Goal: Feedback & Contribution: Contribute content

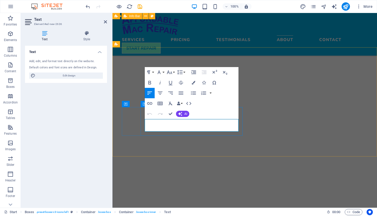
drag, startPoint x: 223, startPoint y: 128, endPoint x: 210, endPoint y: 124, distance: 13.1
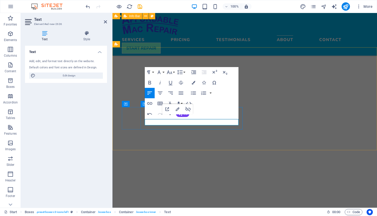
copy link "[URL][DOMAIN_NAME]"
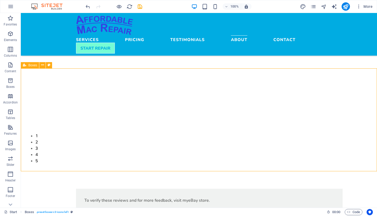
scroll to position [1466, 0]
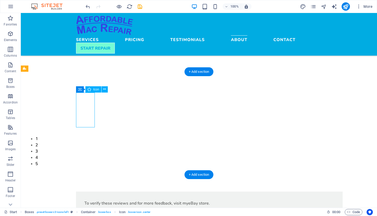
select select "xMidYMid"
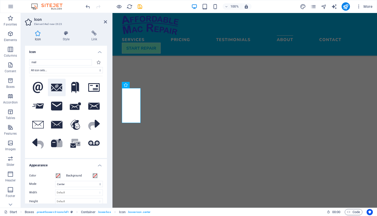
type input "mail"
click at [54, 86] on icon at bounding box center [56, 88] width 11 height 8
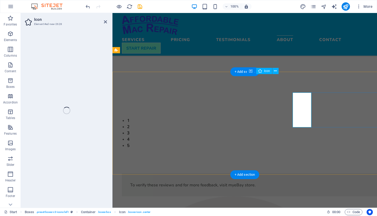
select select "xMidYMid"
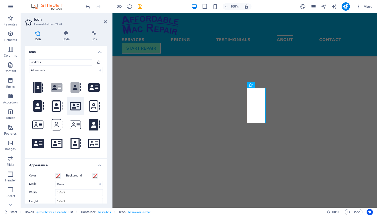
type input "address"
click at [73, 106] on icon at bounding box center [75, 106] width 11 height 9
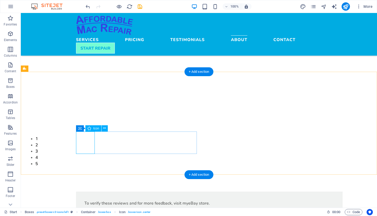
select select "xMidYMid"
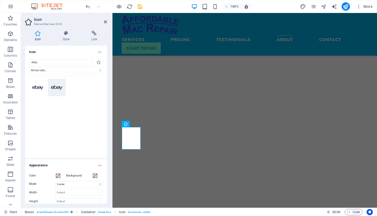
type input "ebay"
click at [60, 89] on icon at bounding box center [56, 87] width 11 height 5
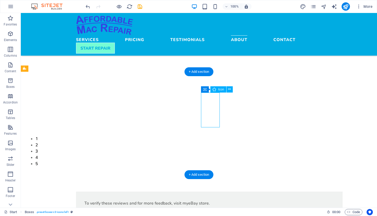
select select "xMidYMid"
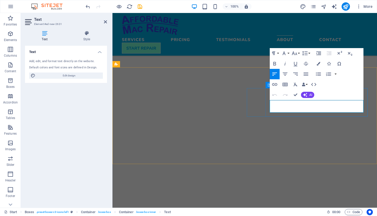
copy div "3051 Union Street Wheat Ridge, CO 80215"
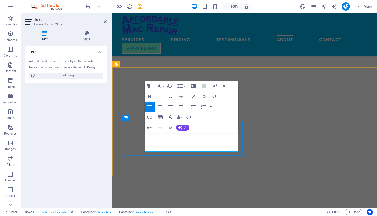
drag, startPoint x: 214, startPoint y: 136, endPoint x: 150, endPoint y: 132, distance: 64.2
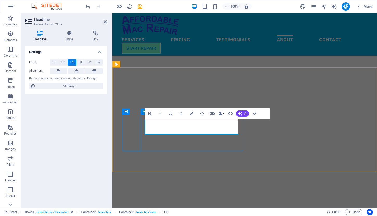
drag, startPoint x: 184, startPoint y: 123, endPoint x: 141, endPoint y: 122, distance: 42.5
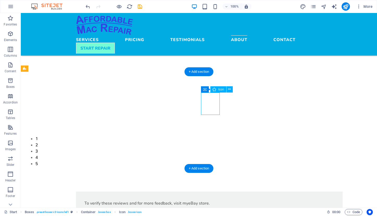
select select "xMidYMid"
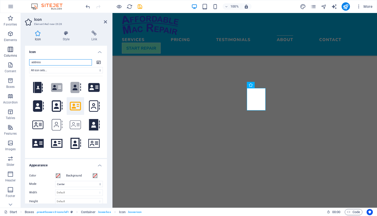
drag, startPoint x: 46, startPoint y: 62, endPoint x: 6, endPoint y: 54, distance: 40.9
click at [6, 54] on section "Favorites Elements Columns Content Boxes Accordion Tables Features Images Slide…" at bounding box center [188, 110] width 377 height 195
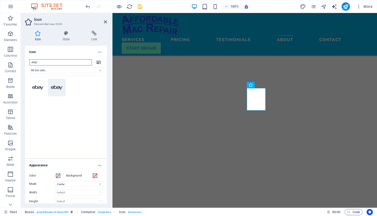
type input "ebay"
click at [54, 86] on icon at bounding box center [56, 87] width 11 height 5
click at [39, 87] on icon at bounding box center [37, 87] width 11 height 5
click at [51, 85] on icon at bounding box center [56, 87] width 11 height 9
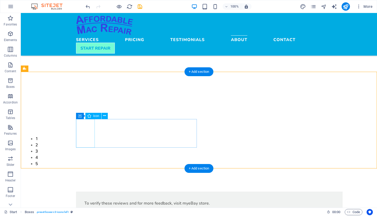
select select "xMidYMid"
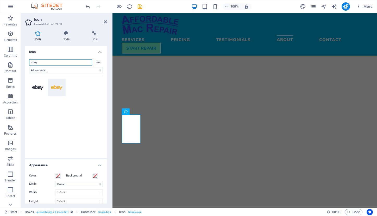
drag, startPoint x: 39, startPoint y: 63, endPoint x: 21, endPoint y: 63, distance: 18.0
click at [21, 63] on div "Icon Style Link Icon ebay All icon sets... IcoFont Ionicons FontAwesome Brands …" at bounding box center [66, 118] width 90 height 182
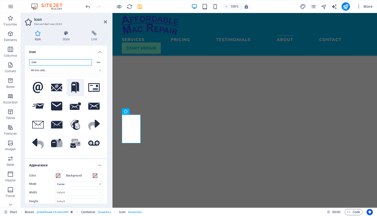
type input "mail"
click at [76, 92] on icon at bounding box center [75, 87] width 8 height 11
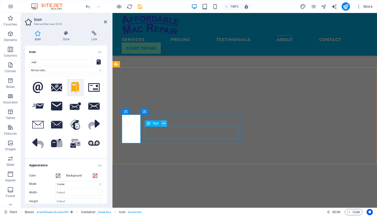
click at [167, 121] on button at bounding box center [164, 124] width 6 height 6
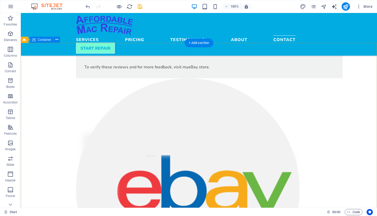
scroll to position [1603, 0]
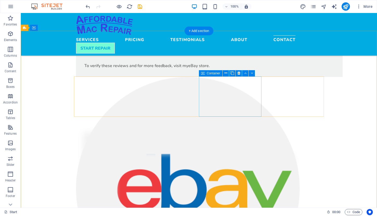
click at [213, 73] on span "Container" at bounding box center [214, 73] width 14 height 3
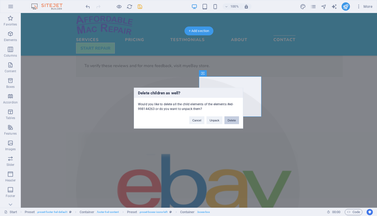
click at [234, 121] on button "Delete" at bounding box center [231, 120] width 15 height 8
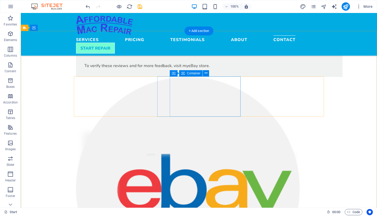
click at [182, 73] on icon at bounding box center [183, 73] width 4 height 6
click at [174, 73] on span "Container" at bounding box center [172, 73] width 14 height 3
click at [202, 73] on icon at bounding box center [203, 73] width 4 height 6
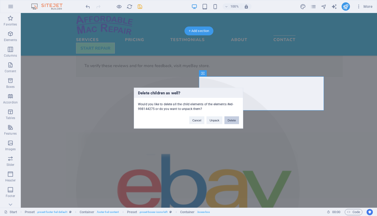
click at [234, 118] on button "Delete" at bounding box center [231, 120] width 15 height 8
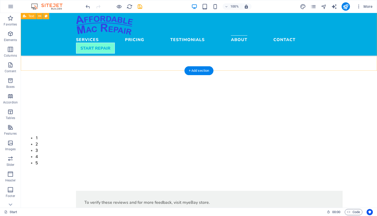
scroll to position [1468, 0]
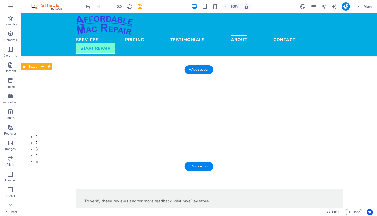
click at [33, 67] on span "Boxes" at bounding box center [32, 66] width 9 height 3
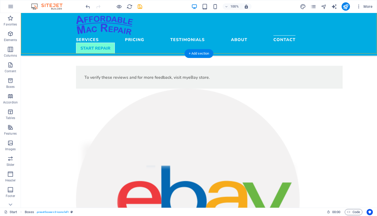
scroll to position [1614, 0]
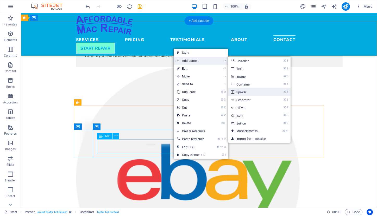
click at [239, 93] on link "⌘ 5 Spacer" at bounding box center [249, 92] width 43 height 8
select select "px"
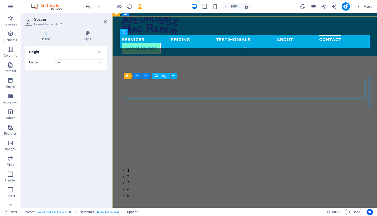
drag, startPoint x: 352, startPoint y: 106, endPoint x: 239, endPoint y: 92, distance: 113.3
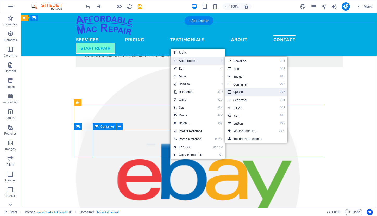
click at [259, 94] on link "⌘ 5 Spacer" at bounding box center [246, 92] width 43 height 8
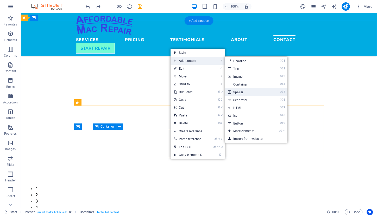
select select "px"
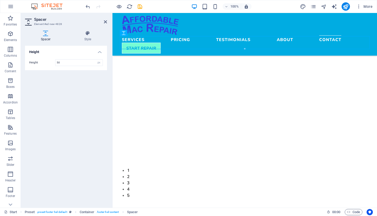
scroll to position [1613, 0]
drag, startPoint x: 236, startPoint y: 46, endPoint x: 129, endPoint y: 172, distance: 165.1
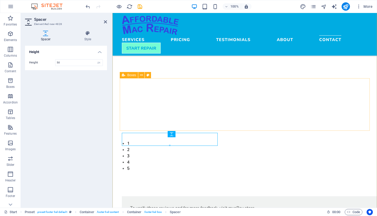
scroll to position [1643, 0]
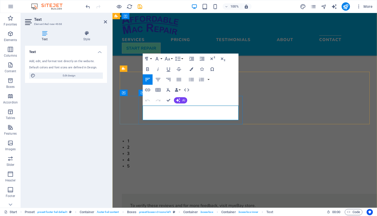
click at [179, 59] on icon "button" at bounding box center [177, 59] width 5 height 4
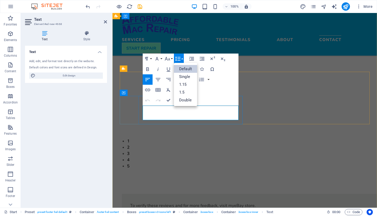
scroll to position [0, 0]
click at [185, 84] on link "1.15" at bounding box center [185, 85] width 23 height 8
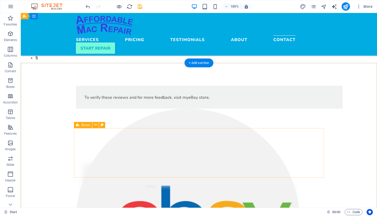
scroll to position [1570, 0]
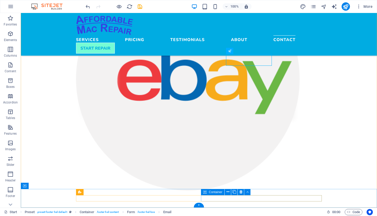
scroll to position [1713, 0]
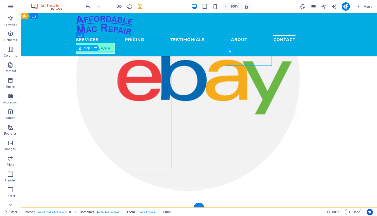
click at [86, 49] on span "Map" at bounding box center [87, 48] width 6 height 3
select select "1"
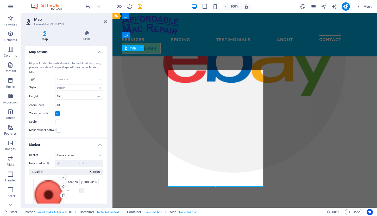
scroll to position [1695, 0]
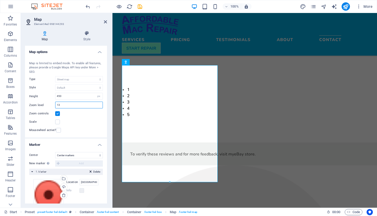
drag, startPoint x: 66, startPoint y: 104, endPoint x: 56, endPoint y: 104, distance: 9.9
click at [56, 104] on input "13" at bounding box center [78, 105] width 47 height 6
click at [57, 105] on input "2" at bounding box center [78, 105] width 47 height 6
type input "3"
click at [61, 105] on input "3" at bounding box center [78, 105] width 47 height 6
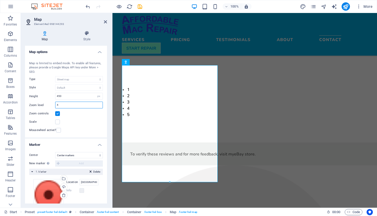
type input "4"
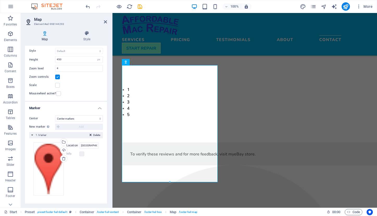
scroll to position [36, 0]
click at [87, 35] on icon at bounding box center [87, 33] width 40 height 5
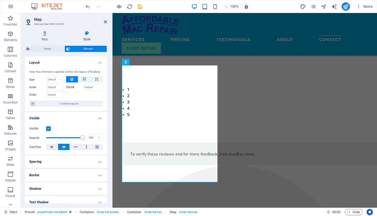
scroll to position [0, 0]
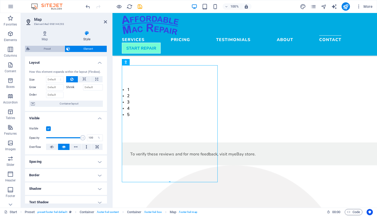
click at [46, 49] on span "Preset" at bounding box center [48, 49] width 32 height 6
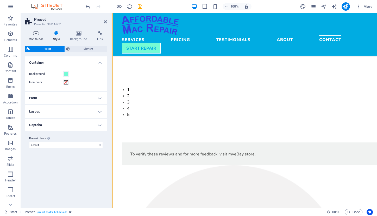
click at [38, 35] on icon at bounding box center [36, 33] width 22 height 5
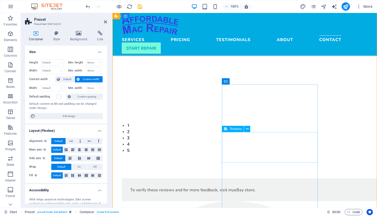
scroll to position [1654, 0]
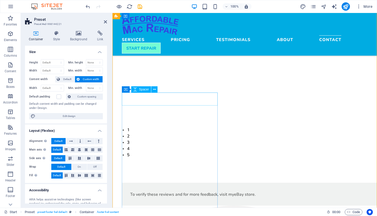
select select "px"
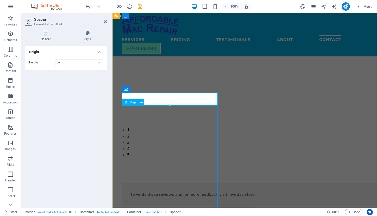
drag, startPoint x: 170, startPoint y: 107, endPoint x: 166, endPoint y: 116, distance: 9.9
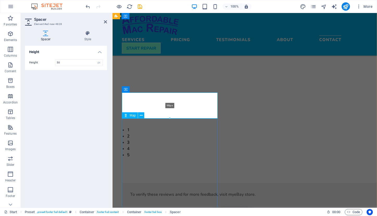
drag, startPoint x: 170, startPoint y: 105, endPoint x: 170, endPoint y: 118, distance: 13.0
click at [170, 118] on div at bounding box center [169, 119] width 95 height 2
type input "98"
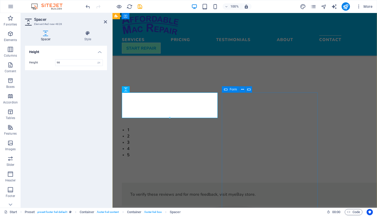
click at [226, 90] on icon at bounding box center [226, 89] width 4 height 6
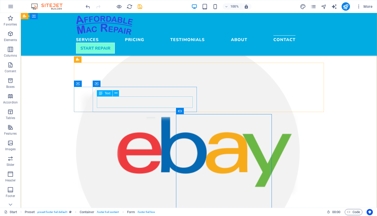
scroll to position [1637, 0]
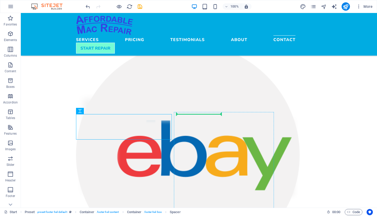
drag, startPoint x: 117, startPoint y: 125, endPoint x: 182, endPoint y: 114, distance: 66.2
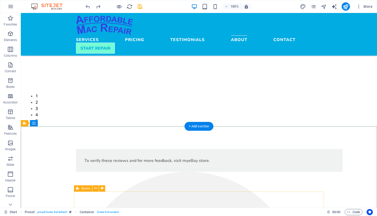
scroll to position [1506, 0]
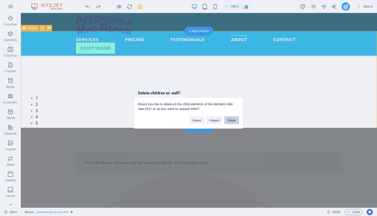
click at [232, 122] on button "Delete" at bounding box center [231, 120] width 15 height 8
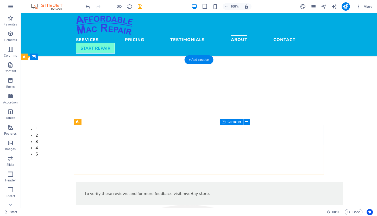
scroll to position [1471, 0]
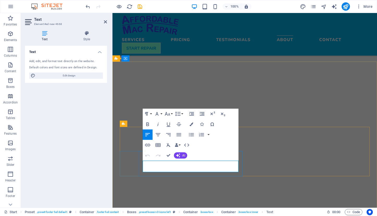
drag, startPoint x: 200, startPoint y: 170, endPoint x: 147, endPoint y: 163, distance: 53.1
click at [182, 115] on button "Line Height" at bounding box center [179, 114] width 10 height 10
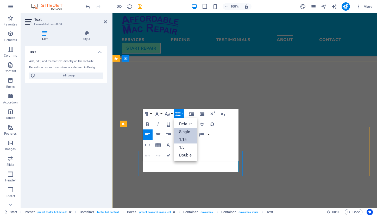
click at [188, 133] on link "Single" at bounding box center [185, 132] width 23 height 8
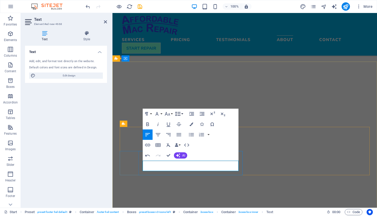
click at [181, 114] on icon "button" at bounding box center [178, 114] width 6 height 6
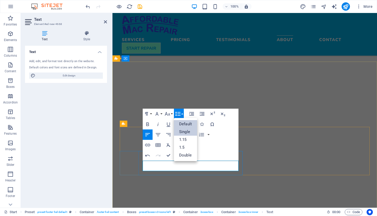
click at [184, 122] on link "Default" at bounding box center [185, 124] width 23 height 8
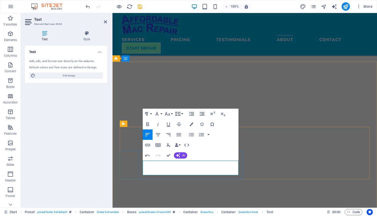
click at [181, 115] on button "Line Height" at bounding box center [179, 114] width 10 height 10
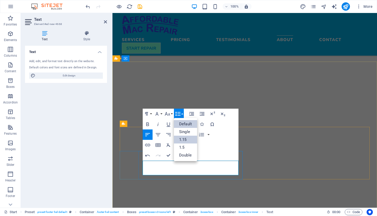
click at [186, 138] on link "1.15" at bounding box center [185, 140] width 23 height 8
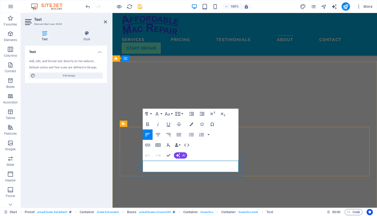
click at [178, 114] on icon "button" at bounding box center [178, 114] width 6 height 6
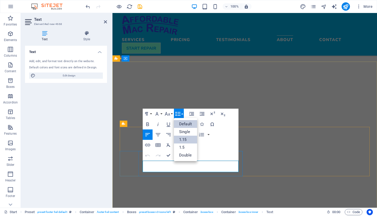
click at [182, 123] on link "Default" at bounding box center [185, 124] width 23 height 8
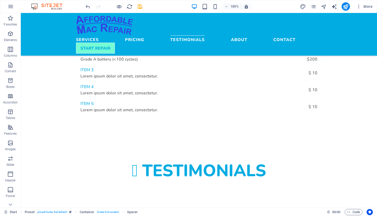
scroll to position [681, 0]
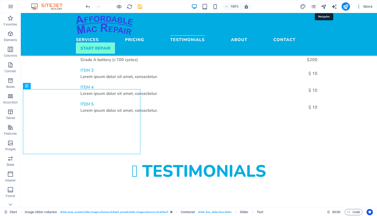
click at [324, 6] on icon "navigator" at bounding box center [324, 7] width 6 height 6
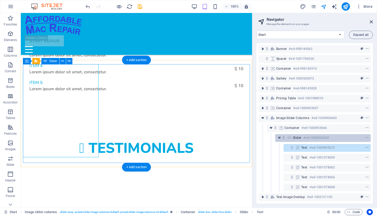
click at [306, 138] on h6 "#ed-1000903669" at bounding box center [315, 138] width 25 height 6
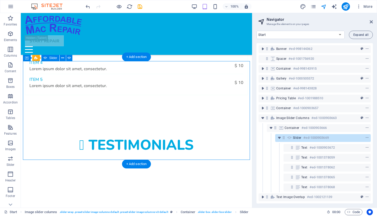
click at [306, 138] on h6 "#ed-1000903669" at bounding box center [315, 138] width 25 height 6
select select "ms"
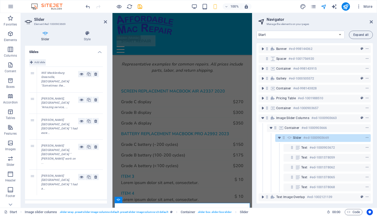
click at [37, 62] on span "Add slide" at bounding box center [39, 62] width 11 height 6
click at [52, 200] on div "Empty" at bounding box center [59, 203] width 37 height 6
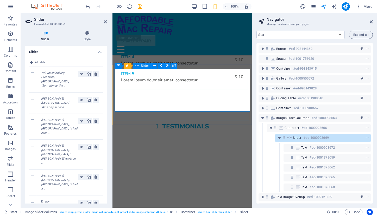
scroll to position [825, 0]
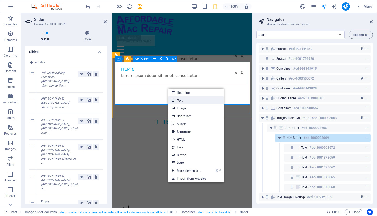
click at [174, 99] on icon at bounding box center [173, 101] width 3 height 8
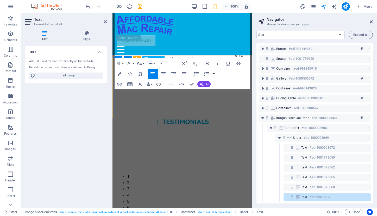
scroll to position [1590, 3]
click at [179, 146] on div "New text element Will Mecklenburg Greenville, SC "Sometimes the best judge of a…" at bounding box center [182, 178] width 131 height 65
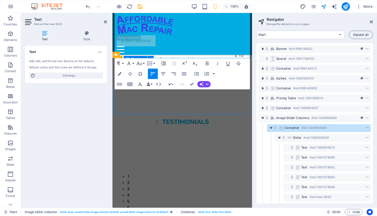
scroll to position [641, 0]
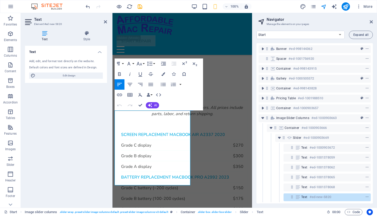
scroll to position [777, 0]
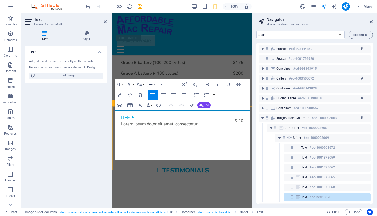
click at [152, 85] on icon "button" at bounding box center [149, 84] width 5 height 4
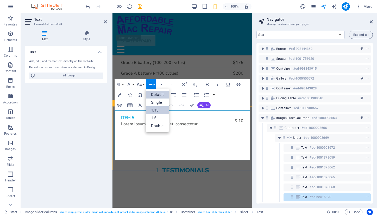
click at [154, 111] on link "1.15" at bounding box center [157, 111] width 23 height 8
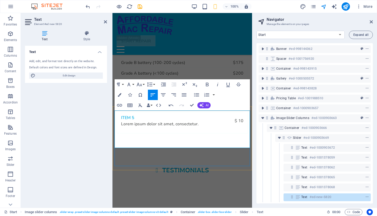
click at [206, 85] on icon "button" at bounding box center [207, 85] width 6 height 6
click at [140, 86] on icon "button" at bounding box center [139, 85] width 5 height 4
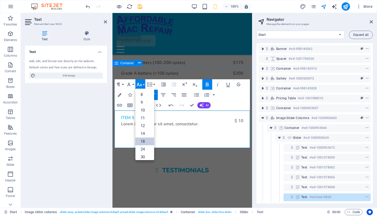
click at [147, 143] on link "18" at bounding box center [144, 142] width 19 height 8
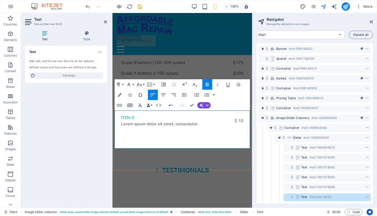
click at [67, 102] on div "Text Add, edit, and format text directly on the website. Default colors and fon…" at bounding box center [66, 125] width 82 height 158
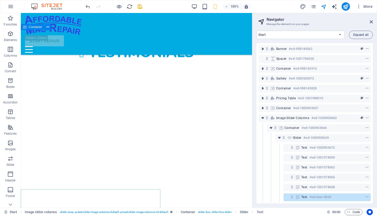
scroll to position [654, 0]
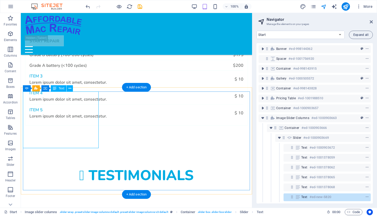
click at [60, 90] on span "Text" at bounding box center [62, 88] width 6 height 3
click at [60, 89] on span "Text" at bounding box center [62, 88] width 6 height 3
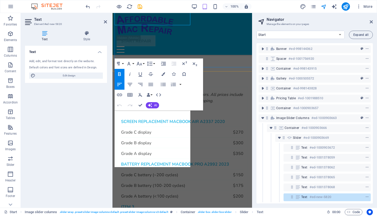
scroll to position [777, 0]
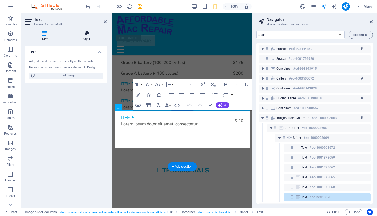
click at [86, 36] on icon at bounding box center [86, 33] width 41 height 5
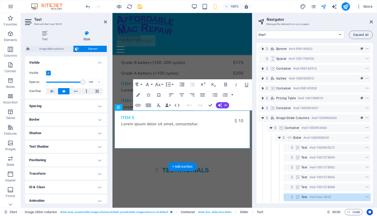
click at [97, 105] on h4 "Spacing" at bounding box center [66, 106] width 82 height 13
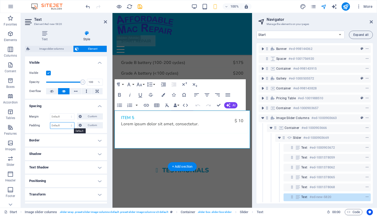
select select "rem"
type input "1"
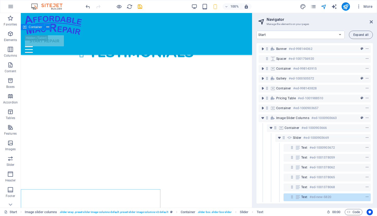
scroll to position [654, 0]
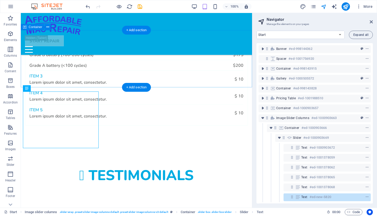
click at [96, 147] on div "Testimonials" at bounding box center [136, 176] width 231 height 58
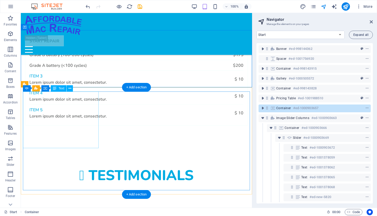
select select "rem"
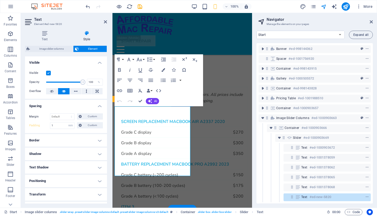
scroll to position [781, 0]
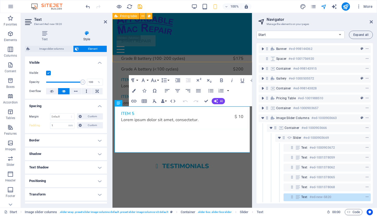
click at [179, 55] on div "Representative examples for common repairs. All prices include parts, labor, an…" at bounding box center [183, 44] width 140 height 203
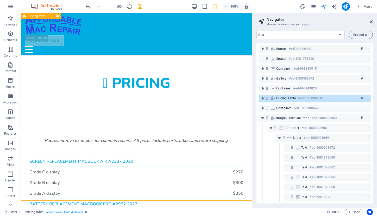
scroll to position [663, 0]
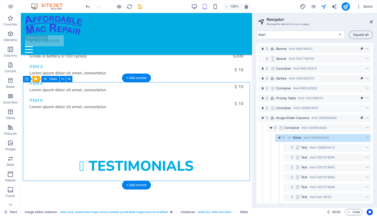
select select "ms"
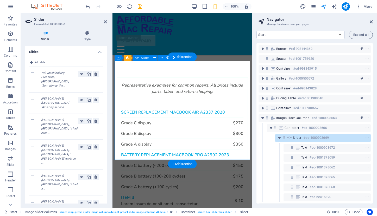
scroll to position [826, 0]
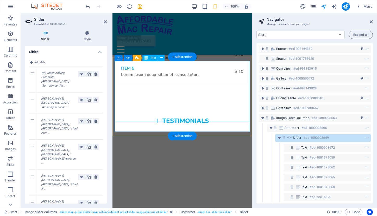
click at [153, 59] on span "Text" at bounding box center [153, 58] width 6 height 3
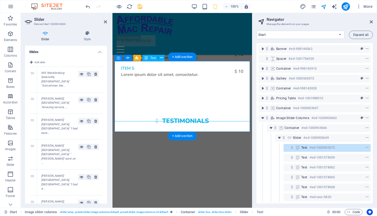
click at [153, 59] on span "Text" at bounding box center [153, 58] width 6 height 3
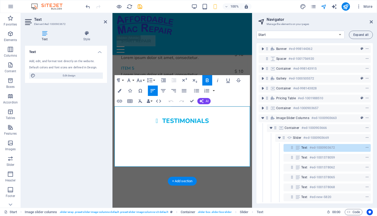
scroll to position [781, 0]
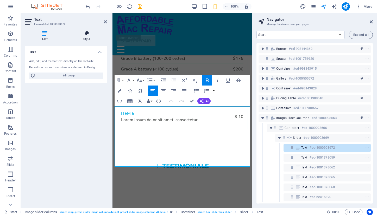
click at [88, 38] on h4 "Style" at bounding box center [86, 36] width 41 height 11
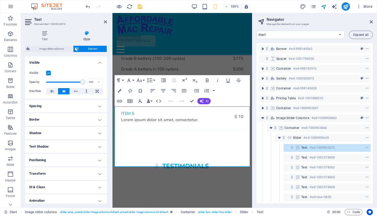
click at [52, 108] on h4 "Spacing" at bounding box center [66, 106] width 82 height 13
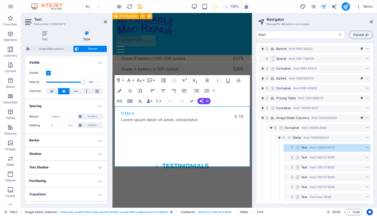
click at [178, 49] on div "Representative examples for common repairs. All prices include parts, labor, an…" at bounding box center [183, 44] width 140 height 203
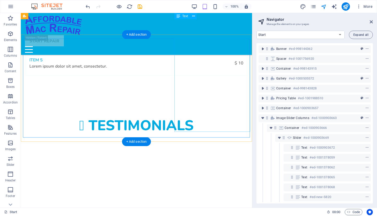
scroll to position [701, 0]
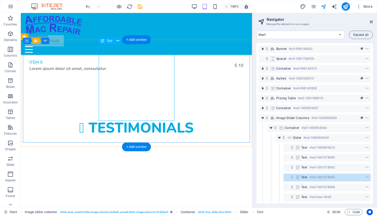
click at [110, 41] on span "Text" at bounding box center [110, 40] width 6 height 3
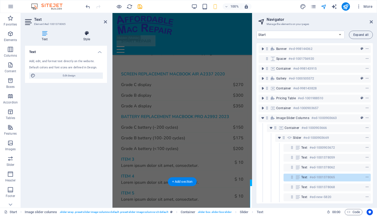
click at [87, 34] on icon at bounding box center [86, 33] width 41 height 5
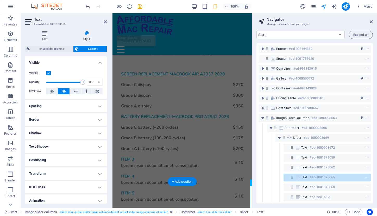
click at [47, 106] on h4 "Spacing" at bounding box center [66, 106] width 82 height 13
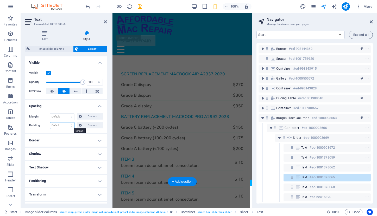
select select "rem"
click at [59, 126] on input "0" at bounding box center [62, 126] width 24 height 6
type input "1"
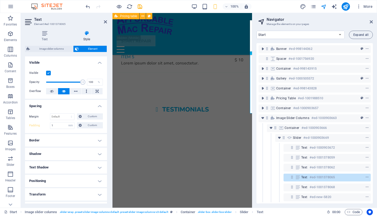
scroll to position [842, 0]
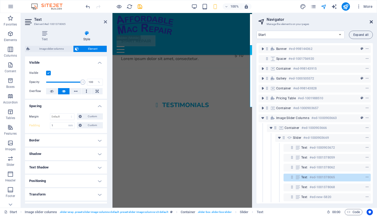
click at [370, 22] on icon at bounding box center [371, 22] width 3 height 4
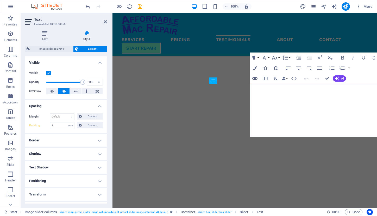
select select "DISABLED_OPTION_VALUE"
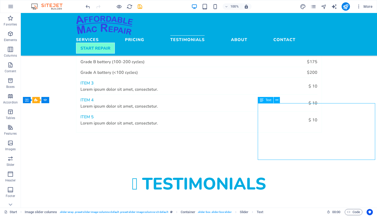
scroll to position [666, 0]
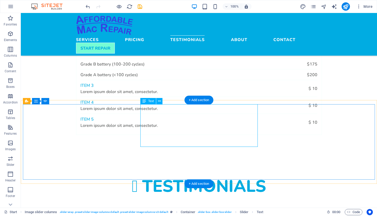
click at [149, 101] on span "Text" at bounding box center [151, 101] width 6 height 3
select select "rem"
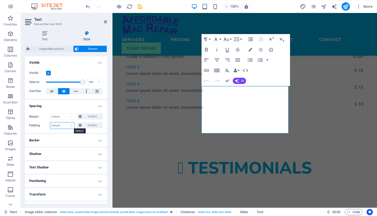
select select "rem"
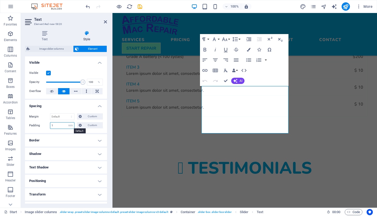
type input "1"
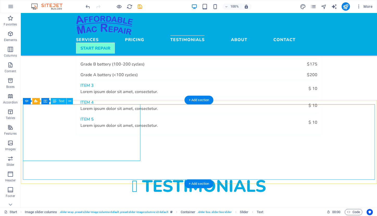
click at [58, 102] on div "Text" at bounding box center [59, 101] width 16 height 6
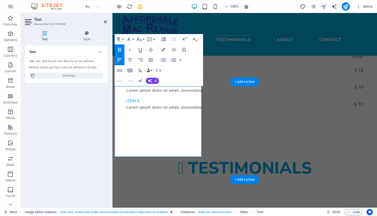
click at [43, 35] on icon at bounding box center [44, 33] width 39 height 5
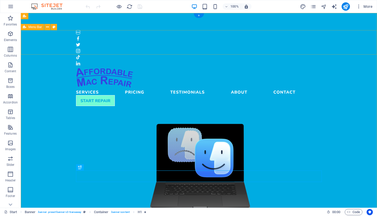
click at [212, 88] on nav "Services Pricing Testimonials About Contact" at bounding box center [199, 91] width 246 height 7
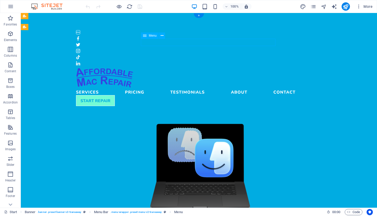
click at [212, 88] on nav "Services Pricing Testimonials About Contact" at bounding box center [199, 91] width 246 height 7
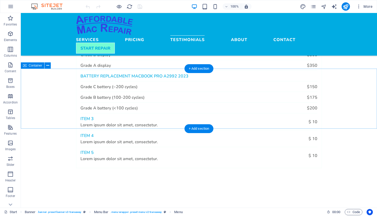
scroll to position [643, 0]
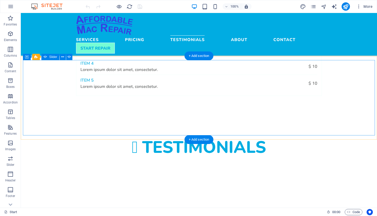
scroll to position [701, 0]
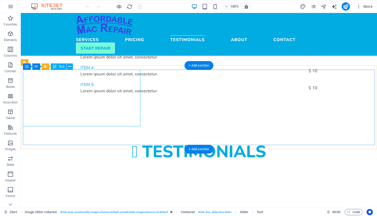
click at [61, 66] on span "Text" at bounding box center [62, 66] width 6 height 3
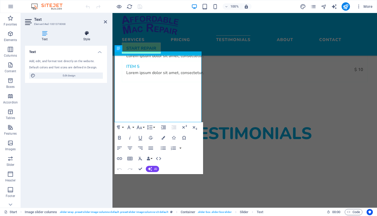
click at [87, 34] on icon at bounding box center [86, 33] width 41 height 5
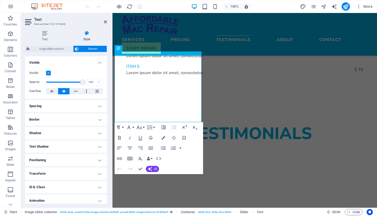
click at [98, 105] on h4 "Spacing" at bounding box center [66, 106] width 82 height 13
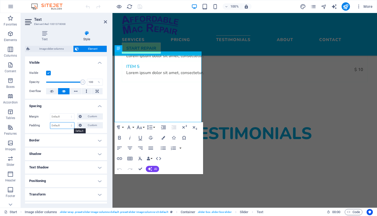
select select "rem"
type input "1"
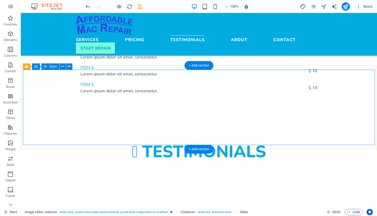
click at [61, 67] on span "Text" at bounding box center [62, 66] width 6 height 3
click at [58, 67] on div "Text" at bounding box center [59, 67] width 16 height 6
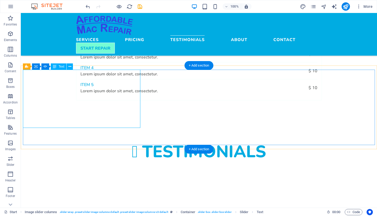
click at [58, 67] on div "Text" at bounding box center [59, 67] width 16 height 6
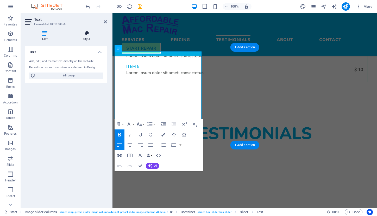
click at [86, 33] on icon at bounding box center [86, 33] width 41 height 5
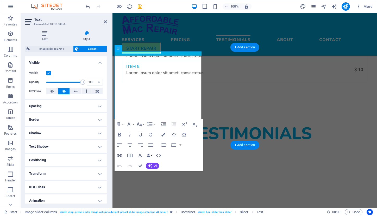
click at [97, 107] on h4 "Spacing" at bounding box center [66, 106] width 82 height 13
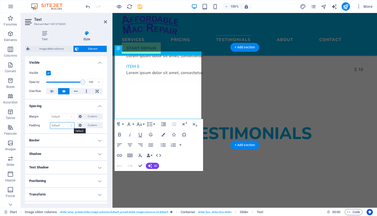
select select "rem"
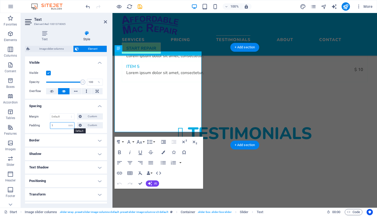
type input "1"
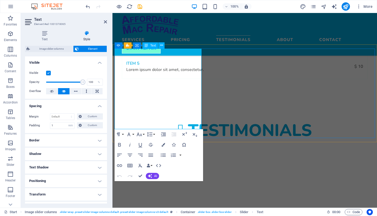
scroll to position [708, 0]
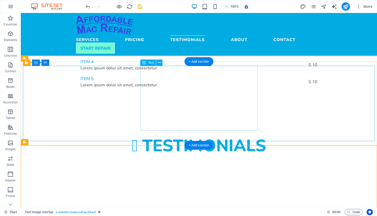
scroll to position [704, 0]
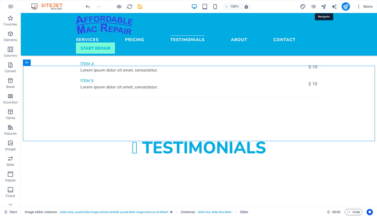
click at [324, 6] on icon "navigator" at bounding box center [324, 7] width 6 height 6
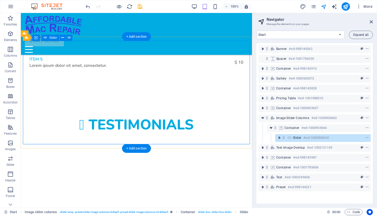
click at [295, 137] on span "Slider" at bounding box center [297, 138] width 8 height 4
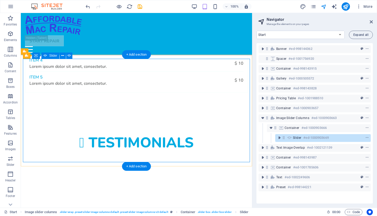
click at [295, 137] on span "Slider" at bounding box center [297, 138] width 8 height 4
select select "ms"
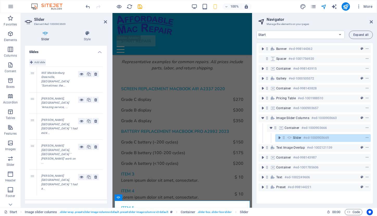
click at [40, 60] on span "Add slide" at bounding box center [39, 62] width 11 height 6
click at [52, 200] on div "Empty" at bounding box center [59, 203] width 37 height 6
click at [80, 200] on icon at bounding box center [82, 203] width 4 height 6
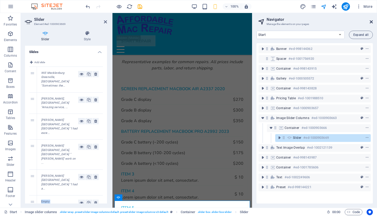
click at [370, 21] on icon at bounding box center [371, 22] width 3 height 4
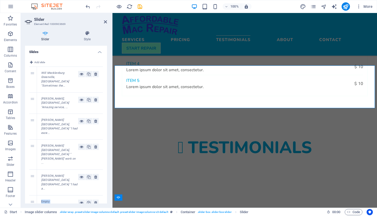
type input "3"
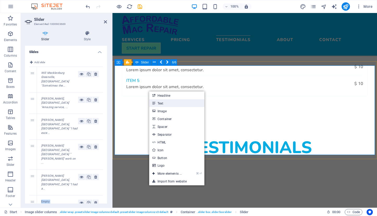
click at [154, 101] on icon at bounding box center [153, 103] width 3 height 8
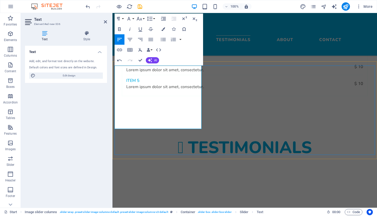
click at [87, 36] on icon at bounding box center [86, 33] width 41 height 5
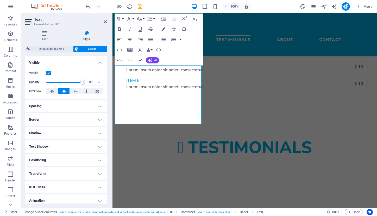
click at [59, 107] on h4 "Spacing" at bounding box center [66, 106] width 82 height 13
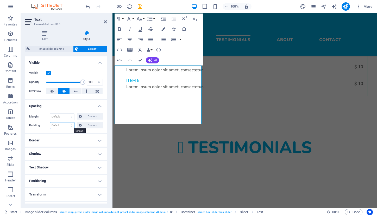
select select "rem"
type input "1"
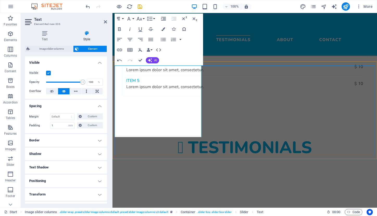
click at [133, 18] on button "Font Family" at bounding box center [130, 19] width 10 height 10
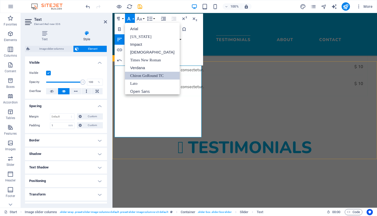
click at [145, 76] on link "Chiron GoRound TC" at bounding box center [152, 76] width 55 height 8
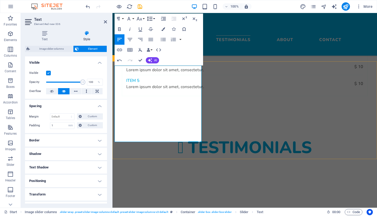
click at [153, 18] on button "Line Height" at bounding box center [151, 19] width 10 height 10
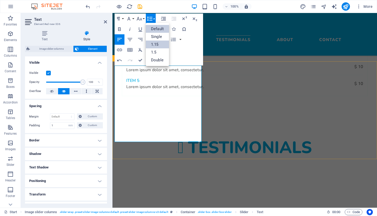
click at [156, 43] on link "1.15" at bounding box center [157, 45] width 23 height 8
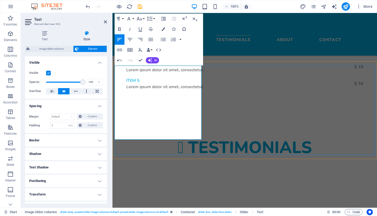
click at [120, 28] on icon "button" at bounding box center [119, 29] width 6 height 6
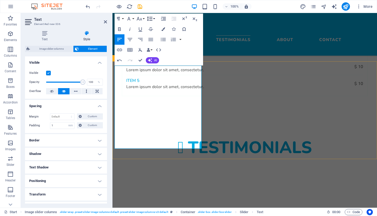
scroll to position [1566, 3]
click at [86, 36] on icon at bounding box center [86, 33] width 41 height 5
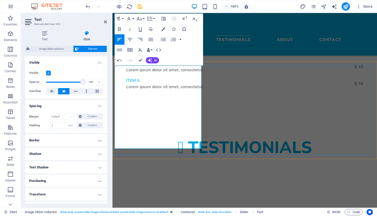
click at [143, 19] on button "Font Size" at bounding box center [140, 19] width 10 height 10
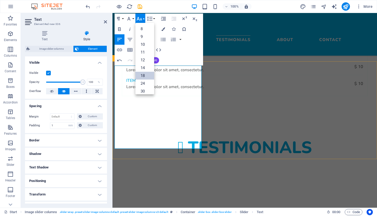
click at [145, 73] on link "18" at bounding box center [144, 76] width 19 height 8
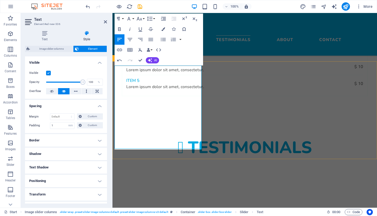
scroll to position [1566, 3]
drag, startPoint x: 146, startPoint y: 81, endPoint x: 117, endPoint y: 80, distance: 28.1
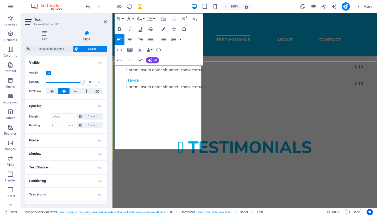
click at [152, 18] on icon "button" at bounding box center [150, 19] width 6 height 6
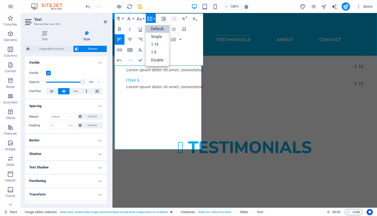
scroll to position [0, 0]
click at [156, 46] on link "1.15" at bounding box center [157, 45] width 23 height 8
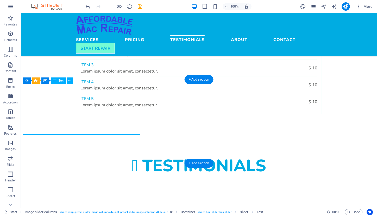
select select "rem"
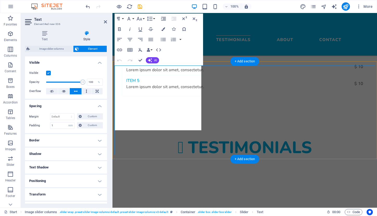
click at [118, 28] on icon "button" at bounding box center [119, 29] width 3 height 4
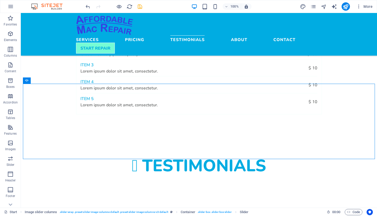
click at [140, 7] on icon "save" at bounding box center [140, 7] width 6 height 6
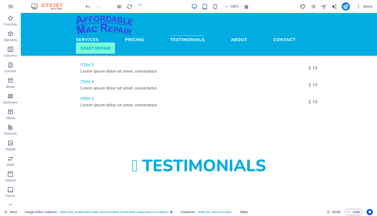
checkbox input "false"
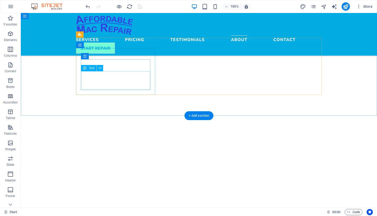
scroll to position [1145, 0]
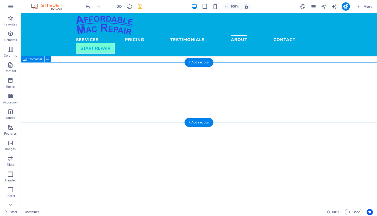
scroll to position [1207, 0]
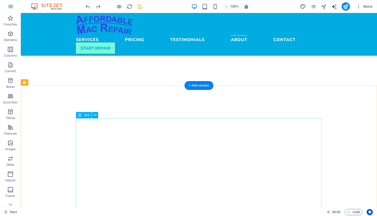
scroll to position [1231, 0]
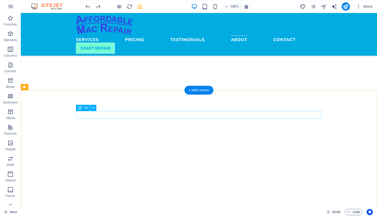
click at [81, 109] on icon at bounding box center [80, 108] width 4 height 6
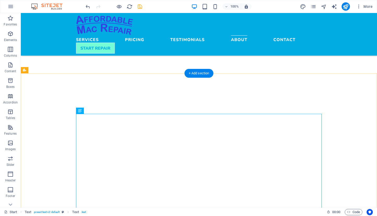
scroll to position [1251, 0]
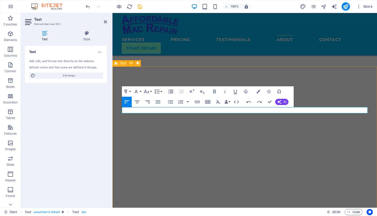
scroll to position [235, 2]
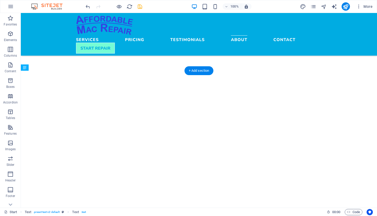
drag, startPoint x: 105, startPoint y: 123, endPoint x: 85, endPoint y: 101, distance: 29.3
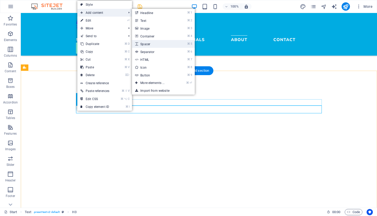
click at [149, 44] on link "⌘ 5 Spacer" at bounding box center [153, 44] width 43 height 8
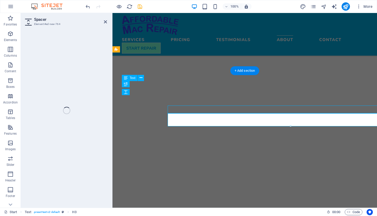
select select "px"
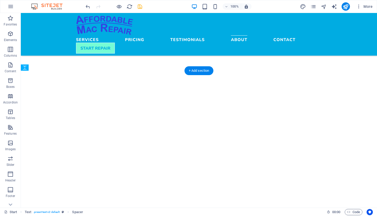
drag, startPoint x: 111, startPoint y: 124, endPoint x: 90, endPoint y: 105, distance: 28.0
drag, startPoint x: 103, startPoint y: 110, endPoint x: 82, endPoint y: 114, distance: 21.5
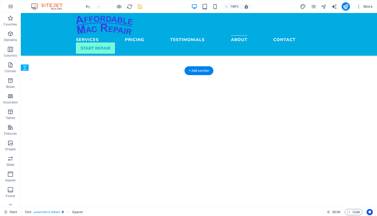
drag, startPoint x: 115, startPoint y: 133, endPoint x: 114, endPoint y: 102, distance: 31.3
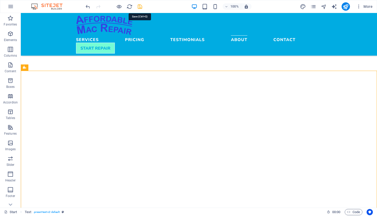
click at [140, 6] on icon "save" at bounding box center [140, 7] width 6 height 6
checkbox input "false"
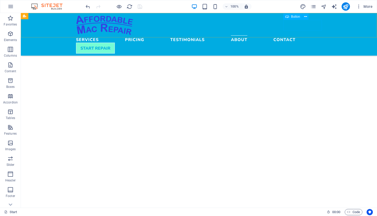
click at [292, 17] on span "Button" at bounding box center [295, 16] width 9 height 3
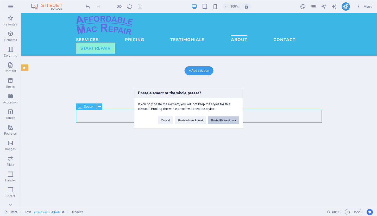
click at [216, 121] on button "Paste Element only" at bounding box center [223, 120] width 31 height 8
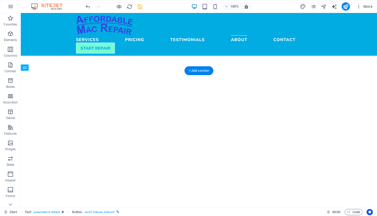
drag, startPoint x: 103, startPoint y: 128, endPoint x: 103, endPoint y: 119, distance: 8.6
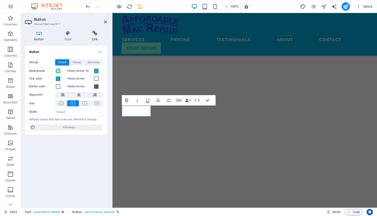
click at [95, 34] on icon at bounding box center [95, 33] width 24 height 5
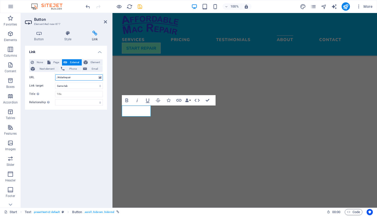
click at [77, 79] on input "/#startrepair" at bounding box center [79, 77] width 48 height 6
type input "/#contact"
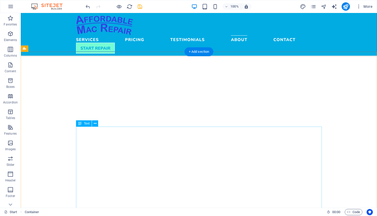
scroll to position [1270, 0]
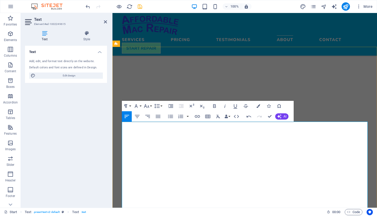
scroll to position [3151, 0]
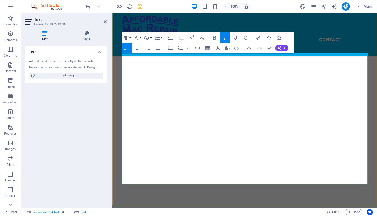
scroll to position [1348, 0]
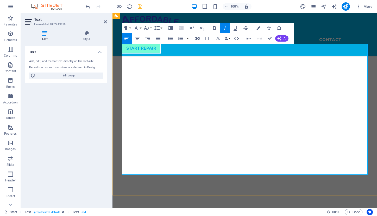
drag, startPoint x: 129, startPoint y: 141, endPoint x: 182, endPoint y: 161, distance: 57.0
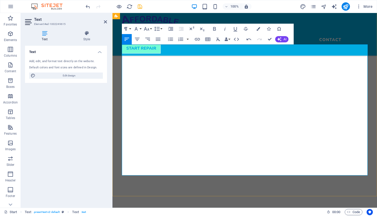
scroll to position [1337, 0]
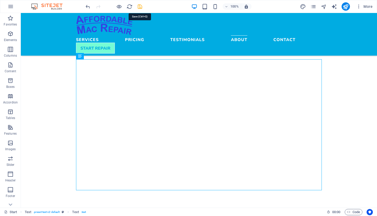
click at [138, 5] on icon "save" at bounding box center [140, 7] width 6 height 6
checkbox input "false"
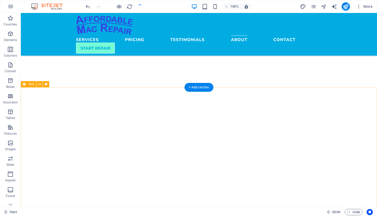
scroll to position [1226, 0]
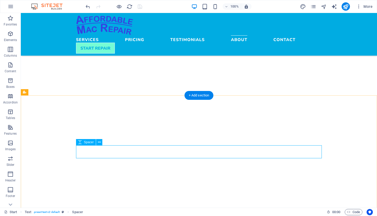
click at [80, 144] on icon at bounding box center [80, 142] width 4 height 6
click at [92, 141] on span "Spacer" at bounding box center [89, 142] width 10 height 3
select select "px"
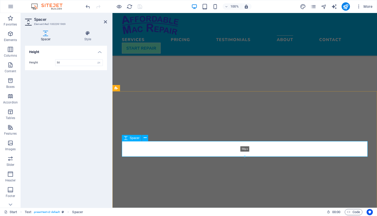
click at [181, 156] on div at bounding box center [244, 157] width 245 height 2
type input "58"
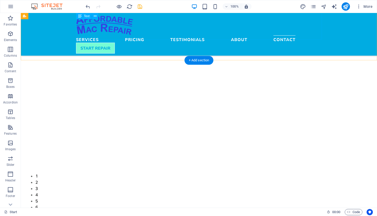
scroll to position [1490, 0]
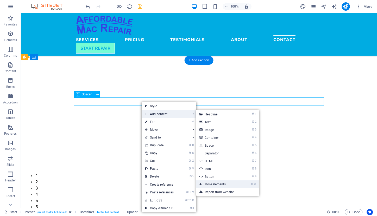
click at [229, 184] on link "⌘ ⏎ More elements ..." at bounding box center [217, 185] width 43 height 8
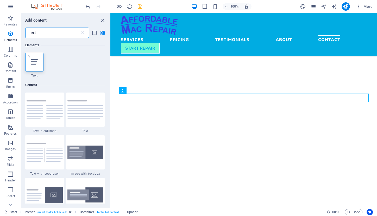
scroll to position [0, 0]
drag, startPoint x: 37, startPoint y: 33, endPoint x: 26, endPoint y: 33, distance: 10.9
click at [26, 32] on input "text" at bounding box center [52, 33] width 55 height 10
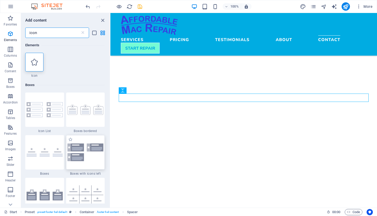
type input "icon"
click at [77, 151] on img at bounding box center [85, 152] width 36 height 17
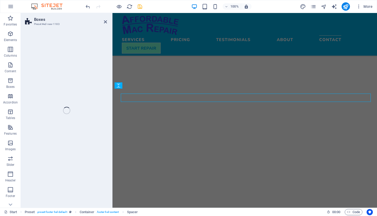
select select "rem"
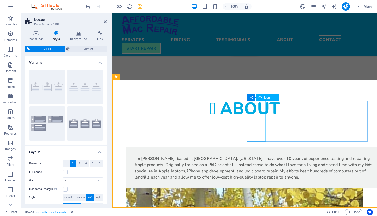
scroll to position [1727, 0]
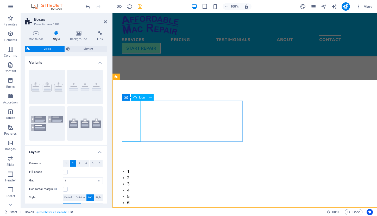
select select "xMidYMid"
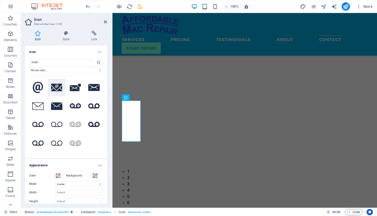
type input "email"
click at [55, 87] on icon at bounding box center [56, 88] width 11 height 8
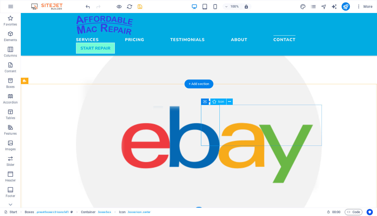
select select "xMidYMid"
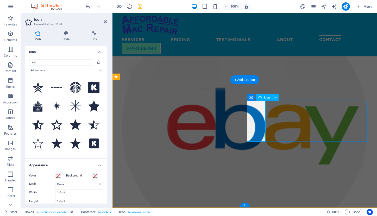
scroll to position [1713, 0]
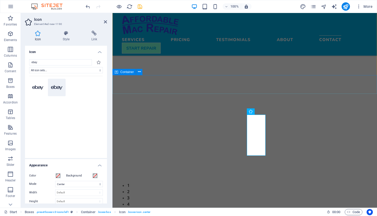
type input "ebay"
click at [54, 89] on icon at bounding box center [56, 87] width 11 height 9
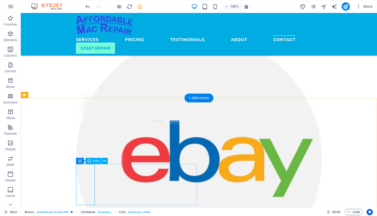
select select "xMidYMid"
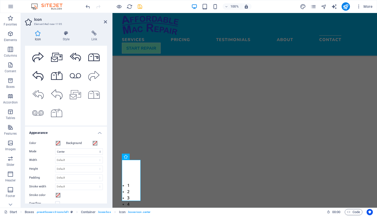
scroll to position [35, 0]
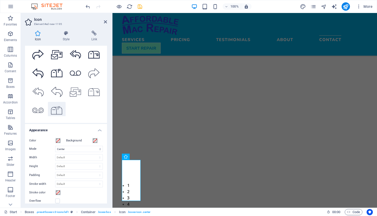
type input "mail"
click at [58, 107] on icon at bounding box center [56, 111] width 11 height 10
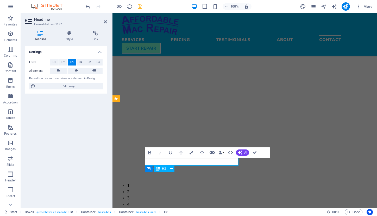
scroll to position [1705, 0]
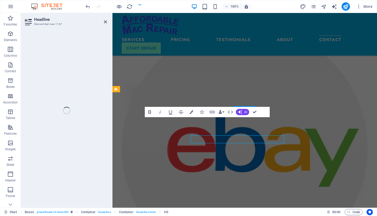
scroll to position [1700, 0]
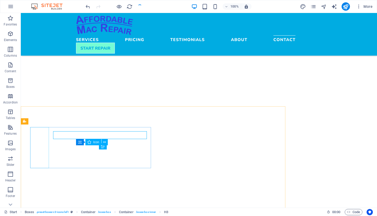
checkbox input "false"
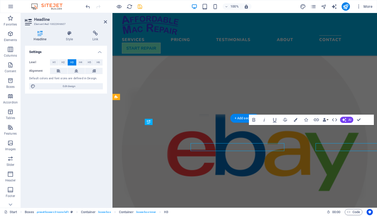
scroll to position [1692, 0]
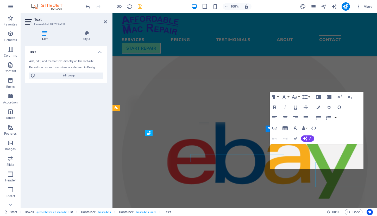
scroll to position [1681, 0]
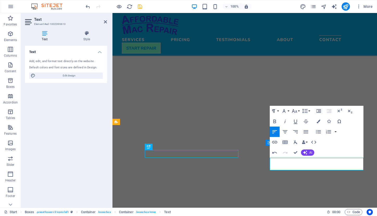
scroll to position [0, 1]
drag, startPoint x: 336, startPoint y: 161, endPoint x: 337, endPoint y: 171, distance: 9.7
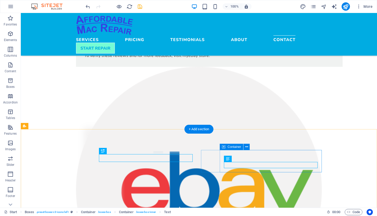
checkbox input "false"
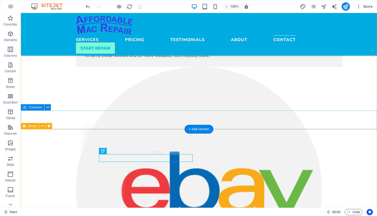
click at [30, 127] on span "Boxes" at bounding box center [32, 126] width 9 height 3
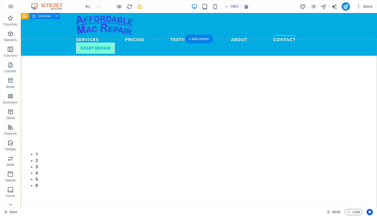
scroll to position [1511, 0]
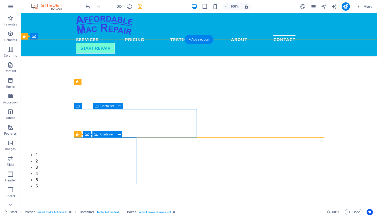
click at [111, 135] on span "Container" at bounding box center [107, 134] width 14 height 3
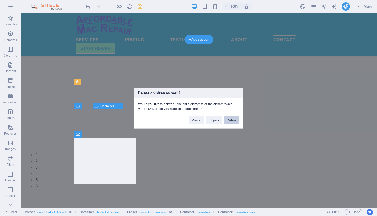
click at [234, 121] on button "Delete" at bounding box center [231, 120] width 15 height 8
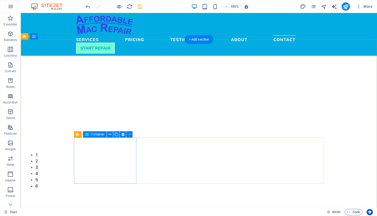
click at [102, 136] on span "Container" at bounding box center [98, 134] width 14 height 3
click at [101, 136] on span "Container" at bounding box center [98, 134] width 14 height 3
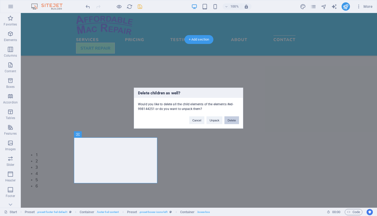
click at [236, 121] on button "Delete" at bounding box center [231, 120] width 15 height 8
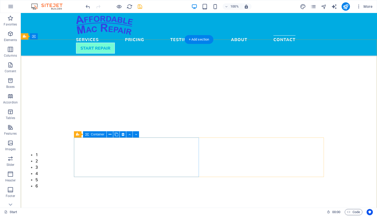
click at [101, 134] on span "Container" at bounding box center [98, 134] width 14 height 3
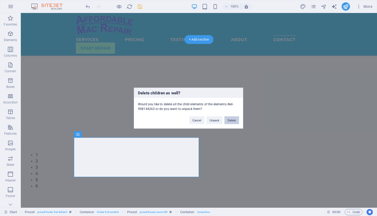
click at [231, 118] on button "Delete" at bounding box center [231, 120] width 15 height 8
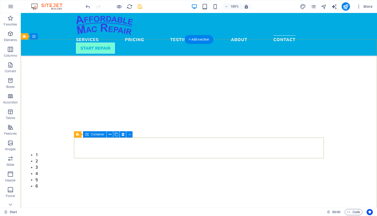
click at [101, 135] on span "Container" at bounding box center [98, 134] width 14 height 3
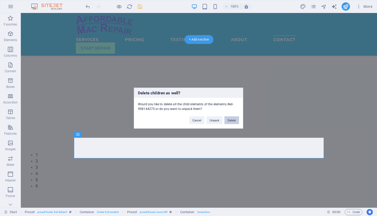
click at [233, 120] on button "Delete" at bounding box center [231, 120] width 15 height 8
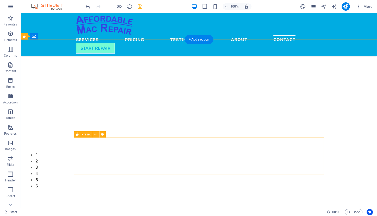
click at [87, 136] on span "Preset" at bounding box center [86, 134] width 9 height 3
click at [86, 135] on span "Spacer" at bounding box center [87, 134] width 10 height 3
select select "px"
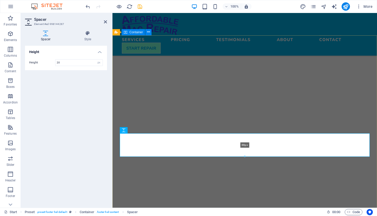
drag, startPoint x: 245, startPoint y: 138, endPoint x: 246, endPoint y: 158, distance: 19.3
click at [246, 158] on div at bounding box center [244, 157] width 249 height 2
type input "88"
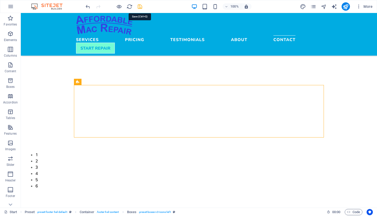
click at [139, 6] on icon "save" at bounding box center [140, 7] width 6 height 6
checkbox input "false"
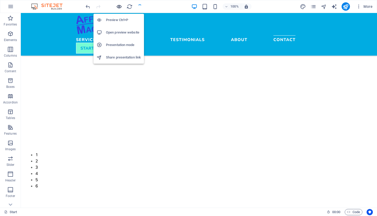
click at [117, 8] on icon "button" at bounding box center [119, 7] width 6 height 6
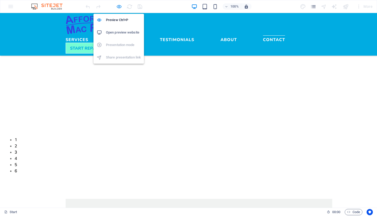
click at [117, 8] on icon "button" at bounding box center [119, 7] width 6 height 6
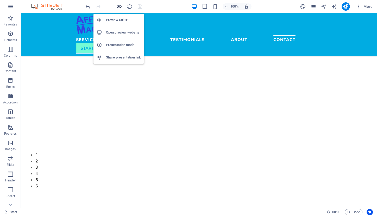
click at [120, 7] on icon "button" at bounding box center [119, 7] width 6 height 6
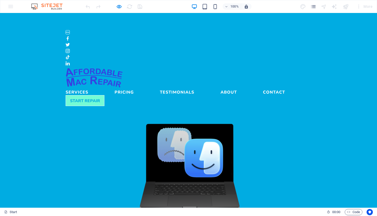
scroll to position [0, 0]
click at [263, 88] on link "Contact" at bounding box center [274, 91] width 22 height 6
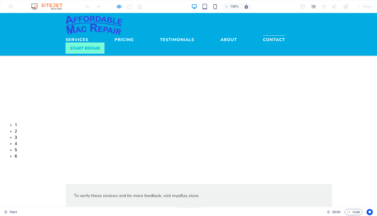
scroll to position [1522, 0]
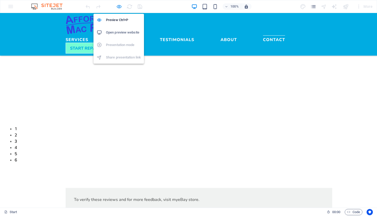
click at [117, 7] on icon "button" at bounding box center [119, 7] width 6 height 6
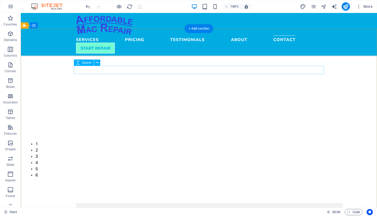
click at [83, 63] on span "Spacer" at bounding box center [87, 62] width 10 height 3
click at [84, 64] on span "Spacer" at bounding box center [87, 62] width 10 height 3
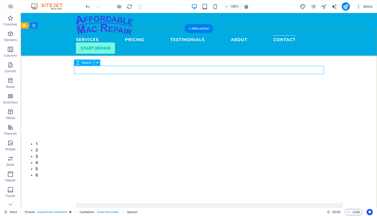
select select "rem"
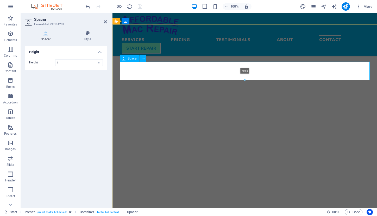
drag, startPoint x: 245, startPoint y: 70, endPoint x: 245, endPoint y: 80, distance: 9.9
click at [245, 80] on div at bounding box center [244, 80] width 249 height 2
type input "70"
select select "px"
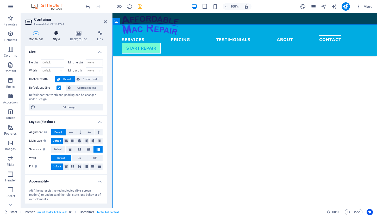
click at [56, 34] on icon at bounding box center [56, 33] width 15 height 5
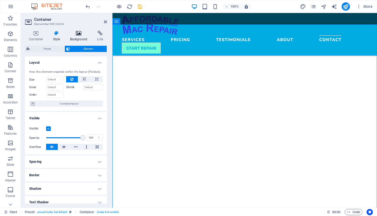
click at [74, 34] on icon at bounding box center [78, 33] width 25 height 5
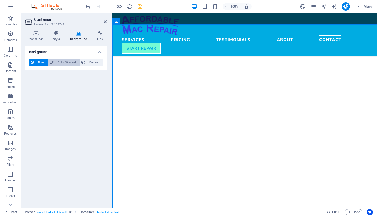
click at [58, 60] on span "Color / Gradient" at bounding box center [66, 62] width 23 height 6
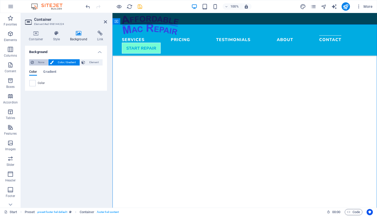
click at [36, 63] on span "None" at bounding box center [40, 62] width 11 height 6
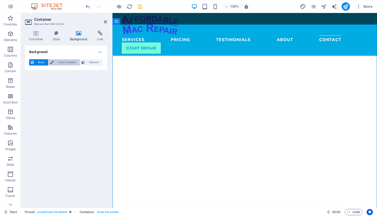
click at [62, 62] on span "Color / Gradient" at bounding box center [66, 62] width 23 height 6
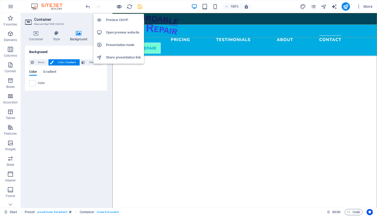
click at [118, 7] on icon "button" at bounding box center [119, 7] width 6 height 6
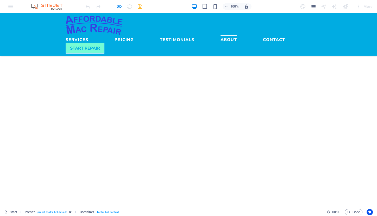
scroll to position [1235, 0]
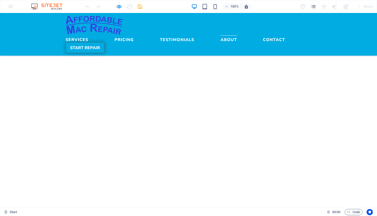
click at [104, 42] on link "START REPAIR" at bounding box center [85, 47] width 39 height 11
click at [263, 35] on link "Contact" at bounding box center [274, 38] width 22 height 6
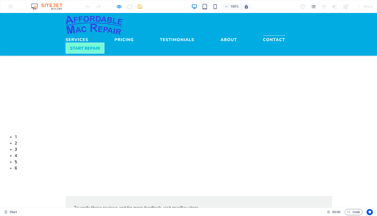
scroll to position [1514, 0]
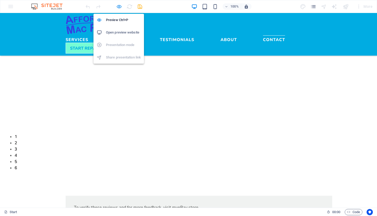
click at [118, 7] on icon "button" at bounding box center [119, 7] width 6 height 6
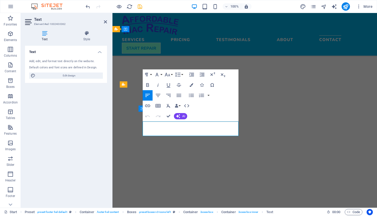
drag, startPoint x: 148, startPoint y: 133, endPoint x: 212, endPoint y: 135, distance: 63.8
click at [179, 75] on icon "button" at bounding box center [178, 75] width 6 height 6
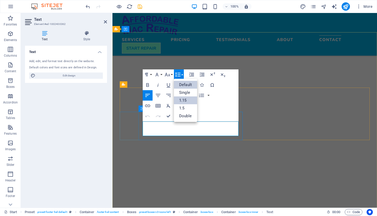
click at [185, 101] on link "1.15" at bounding box center [185, 101] width 23 height 8
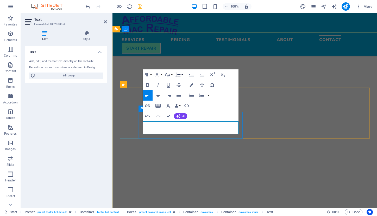
click at [178, 75] on icon "button" at bounding box center [178, 75] width 6 height 6
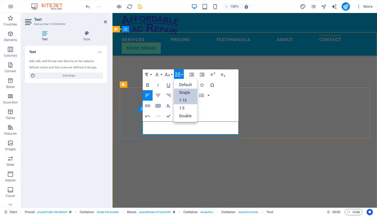
click at [183, 92] on link "Single" at bounding box center [185, 93] width 23 height 8
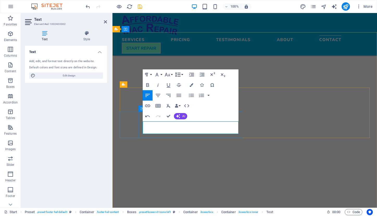
click at [182, 75] on button "Line Height" at bounding box center [179, 75] width 10 height 10
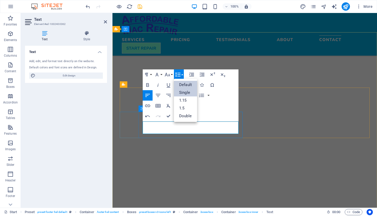
click at [183, 84] on link "Default" at bounding box center [185, 85] width 23 height 8
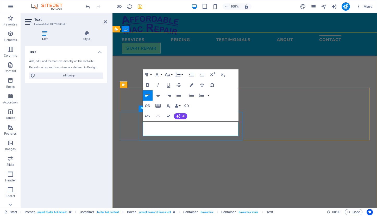
click at [182, 74] on button "Line Height" at bounding box center [179, 75] width 10 height 10
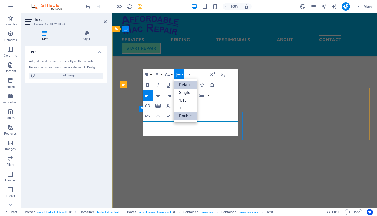
click at [189, 115] on link "Double" at bounding box center [185, 116] width 23 height 8
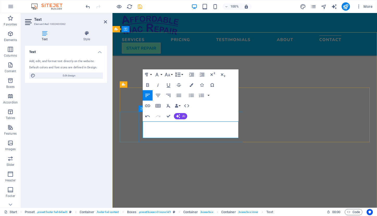
click at [182, 74] on button "Line Height" at bounding box center [179, 75] width 10 height 10
click at [183, 89] on link "Single" at bounding box center [185, 93] width 23 height 8
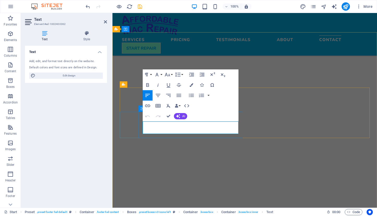
click at [180, 75] on icon "button" at bounding box center [178, 75] width 6 height 6
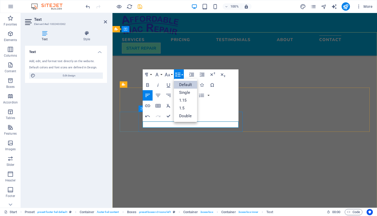
click at [185, 85] on link "Default" at bounding box center [185, 85] width 23 height 8
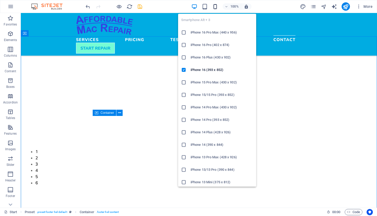
click at [216, 6] on icon "button" at bounding box center [215, 7] width 6 height 6
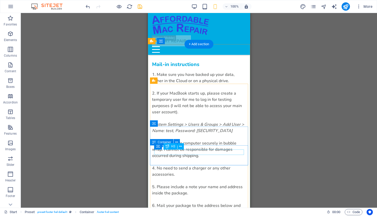
scroll to position [1752, 0]
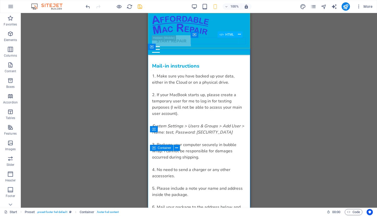
click at [242, 46] on div "Menu" at bounding box center [199, 49] width 94 height 7
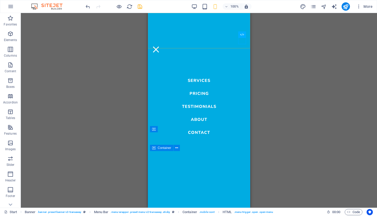
click at [203, 132] on nav "Services Pricing Testimonials About Contact" at bounding box center [199, 110] width 102 height 195
click at [197, 133] on nav "Services Pricing Testimonials About Contact" at bounding box center [199, 110] width 102 height 195
click at [199, 118] on nav "Services Pricing Testimonials About Contact" at bounding box center [199, 110] width 102 height 195
click at [199, 119] on nav "Services Pricing Testimonials About Contact" at bounding box center [199, 110] width 102 height 195
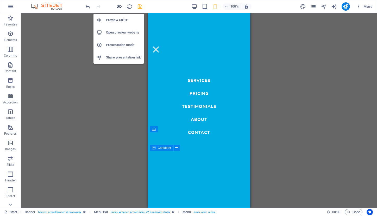
click at [121, 7] on icon "button" at bounding box center [119, 7] width 6 height 6
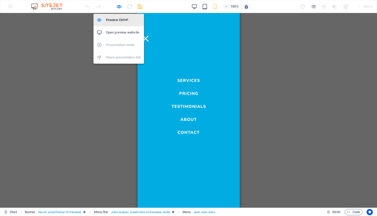
click at [117, 21] on h6 "Preview Ctrl+P" at bounding box center [123, 20] width 35 height 6
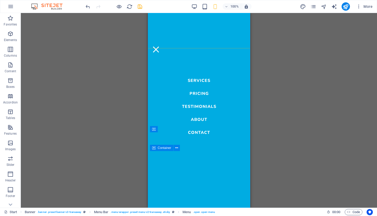
click at [203, 133] on nav "Services Pricing Testimonials About Contact" at bounding box center [199, 110] width 102 height 195
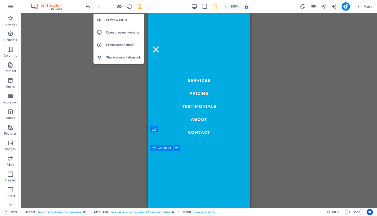
click at [119, 7] on icon "button" at bounding box center [119, 7] width 6 height 6
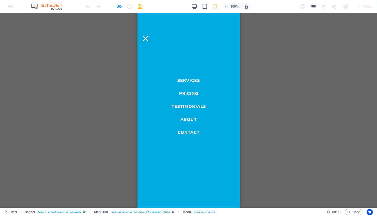
click at [194, 79] on link "Services" at bounding box center [188, 79] width 23 height 6
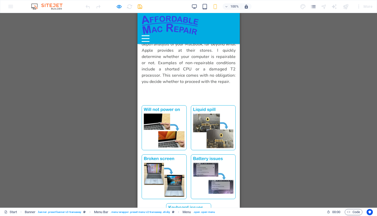
scroll to position [399, 0]
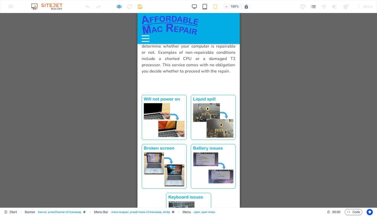
click at [149, 35] on div "Menu" at bounding box center [145, 38] width 8 height 7
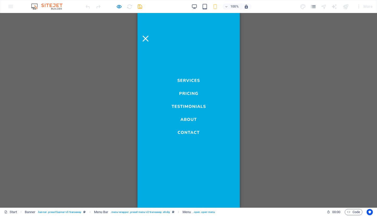
click at [192, 93] on link "Pricing" at bounding box center [188, 92] width 19 height 6
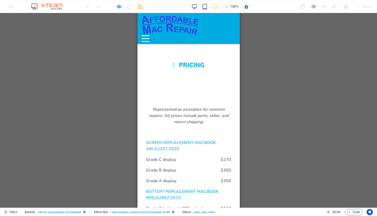
scroll to position [600, 0]
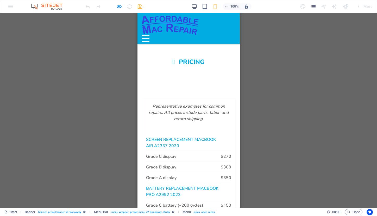
click at [149, 35] on div "Menu" at bounding box center [145, 38] width 8 height 7
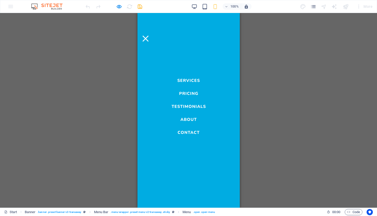
click at [189, 104] on link "Testimonials" at bounding box center [188, 105] width 34 height 6
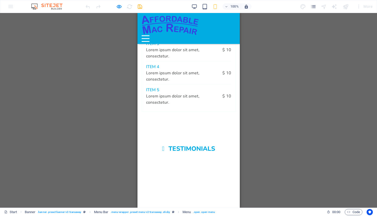
scroll to position [802, 0]
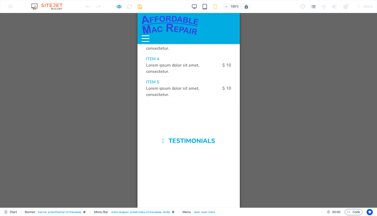
drag, startPoint x: 218, startPoint y: 126, endPoint x: 156, endPoint y: 126, distance: 62.0
click at [149, 35] on div "Menu" at bounding box center [145, 38] width 8 height 7
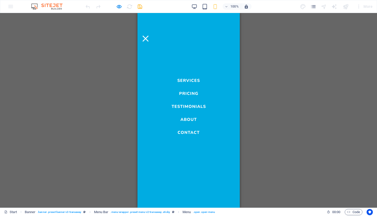
click at [186, 119] on link "About" at bounding box center [188, 118] width 16 height 6
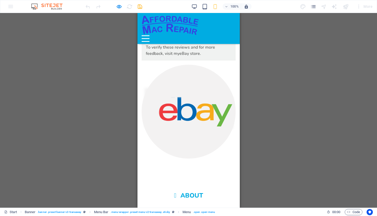
scroll to position [1087, 0]
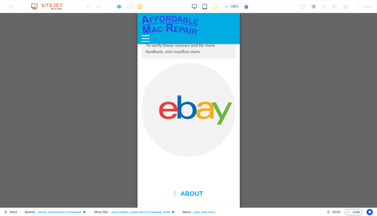
click at [233, 29] on div "Services Pricing Testimonials About Contact START REPAIR Menu" at bounding box center [188, 28] width 102 height 31
click at [149, 35] on div "Menu" at bounding box center [145, 38] width 8 height 7
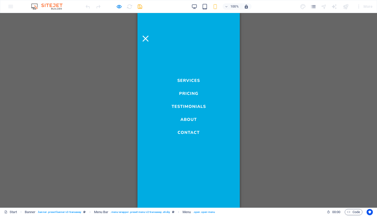
click at [185, 131] on link "Contact" at bounding box center [188, 131] width 22 height 6
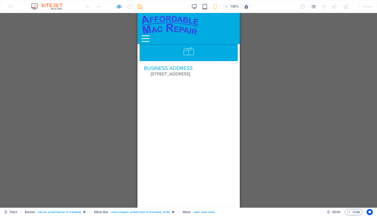
scroll to position [2073, 0]
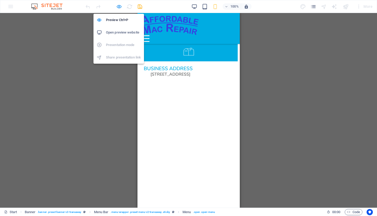
click at [121, 5] on icon "button" at bounding box center [119, 7] width 6 height 6
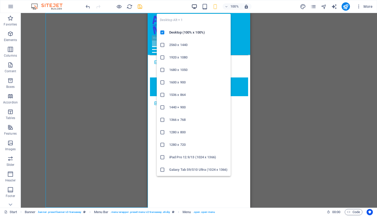
click at [195, 6] on icon "button" at bounding box center [194, 7] width 6 height 6
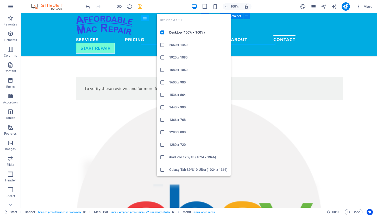
scroll to position [1622, 0]
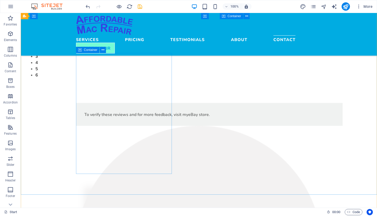
click at [89, 50] on span "Container" at bounding box center [91, 49] width 14 height 3
click at [92, 51] on div "Form" at bounding box center [84, 50] width 17 height 6
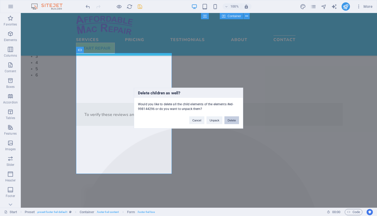
click at [235, 117] on button "Delete" at bounding box center [231, 120] width 15 height 8
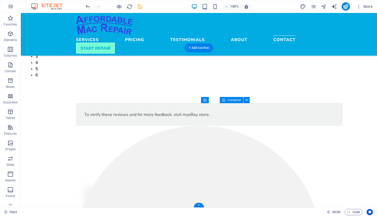
scroll to position [1503, 0]
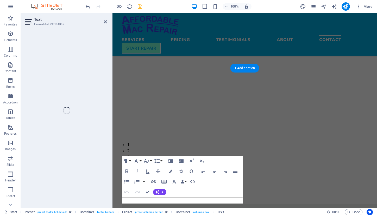
scroll to position [1498, 0]
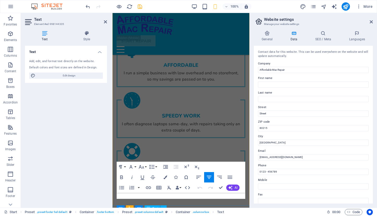
scroll to position [1738, 0]
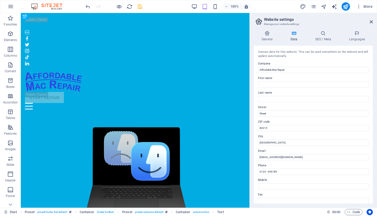
scroll to position [0, 0]
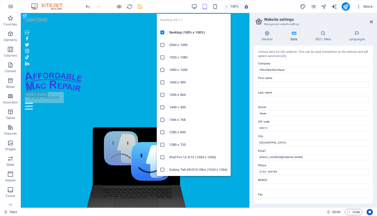
click at [195, 10] on div "Desktop Alt + 1 Desktop (100% x 100%) 2560 x 1440 1920 x 1080 1680 x 1050 1600 …" at bounding box center [194, 93] width 74 height 167
click at [194, 5] on icon "button" at bounding box center [194, 7] width 6 height 6
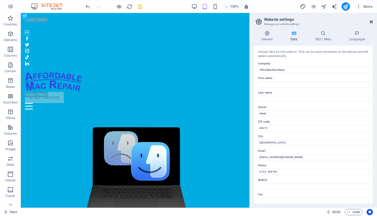
click at [372, 21] on icon at bounding box center [371, 22] width 3 height 4
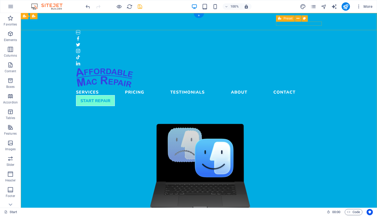
click at [280, 19] on icon at bounding box center [279, 18] width 3 height 6
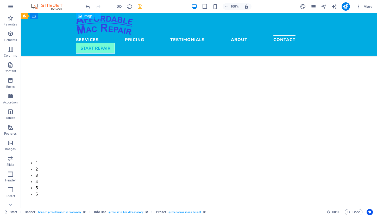
scroll to position [1503, 0]
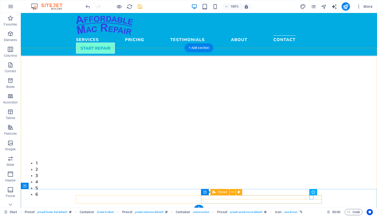
click at [221, 196] on div "Container Preset" at bounding box center [223, 192] width 45 height 7
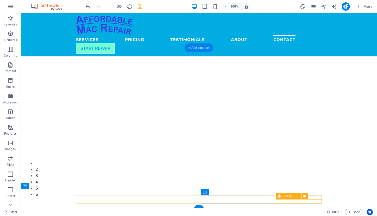
click at [288, 197] on span "Preset" at bounding box center [288, 196] width 9 height 3
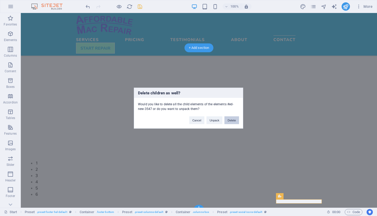
click at [231, 122] on button "Delete" at bounding box center [231, 120] width 15 height 8
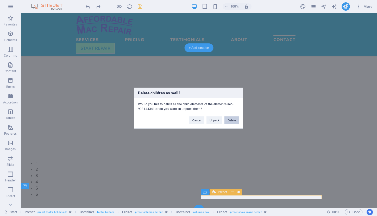
click at [231, 121] on button "Delete" at bounding box center [231, 120] width 15 height 8
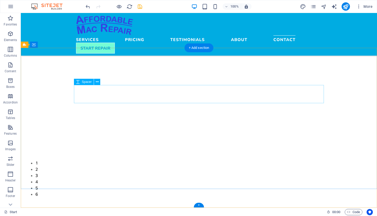
click at [84, 83] on span "Spacer" at bounding box center [87, 81] width 10 height 3
select select "px"
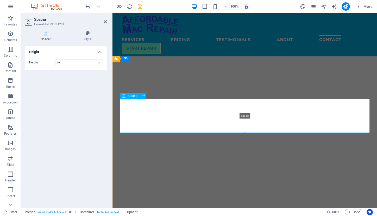
drag, startPoint x: 244, startPoint y: 117, endPoint x: 245, endPoint y: 133, distance: 16.4
click at [245, 133] on div at bounding box center [244, 133] width 249 height 2
type input "128"
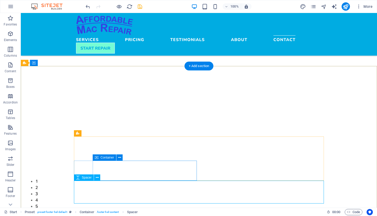
click at [88, 178] on span "Spacer" at bounding box center [87, 177] width 10 height 3
select select "px"
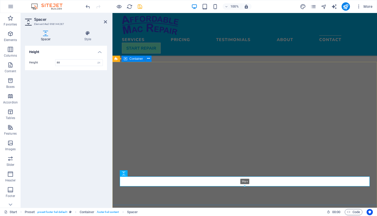
drag, startPoint x: 244, startPoint y: 200, endPoint x: 245, endPoint y: 186, distance: 13.3
click at [245, 186] on div at bounding box center [244, 187] width 249 height 2
type input "36"
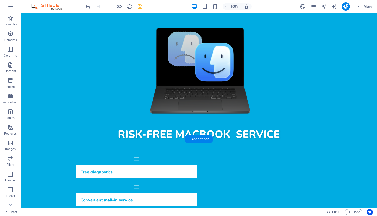
scroll to position [101, 0]
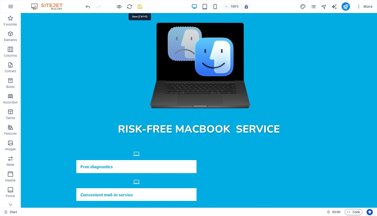
click at [140, 5] on icon "save" at bounding box center [140, 7] width 6 height 6
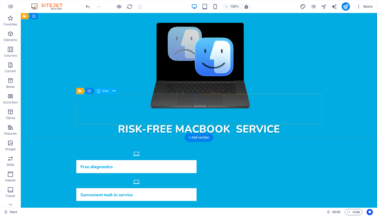
click at [85, 148] on figure at bounding box center [136, 154] width 120 height 13
select select "xMidYMid"
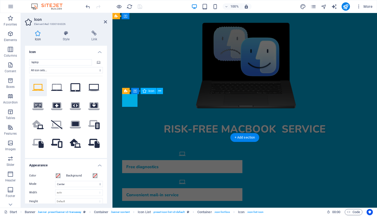
click at [85, 102] on button ".fa-secondary{opacity:.4}" at bounding box center [94, 106] width 18 height 18
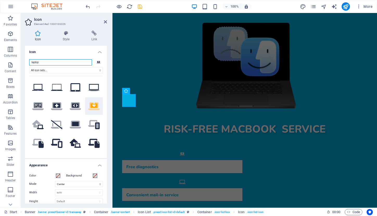
drag, startPoint x: 43, startPoint y: 63, endPoint x: 24, endPoint y: 59, distance: 19.5
click at [24, 59] on div "Icon Style Link Icon laptop .fa-secondary{opacity:.4} All icon sets... IcoFont …" at bounding box center [66, 118] width 90 height 182
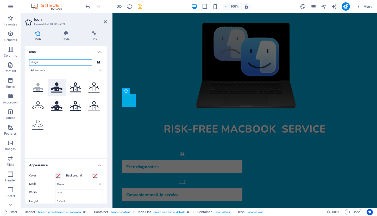
type input "diagn"
click at [58, 88] on icon at bounding box center [56, 88] width 11 height 10
click at [65, 37] on h4 "Style" at bounding box center [67, 36] width 29 height 11
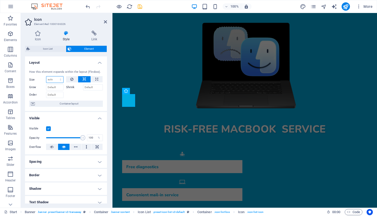
select select "1/2"
type input "50"
select select "%"
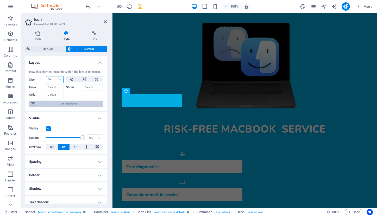
select select "DISABLED_OPTION_VALUE"
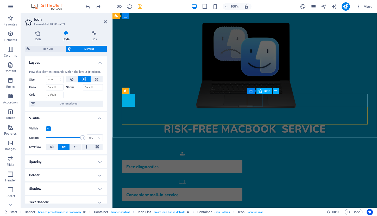
click at [242, 176] on figure at bounding box center [182, 182] width 120 height 13
select select "xMidYMid"
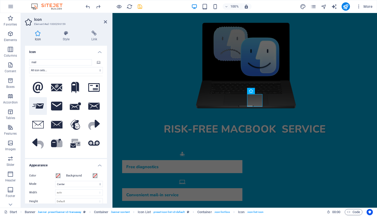
type input "mail"
click at [40, 109] on icon at bounding box center [37, 106] width 11 height 5
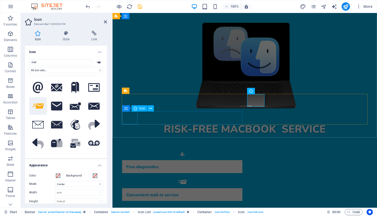
click at [129, 204] on figure at bounding box center [182, 210] width 120 height 13
select select "xMidYMid"
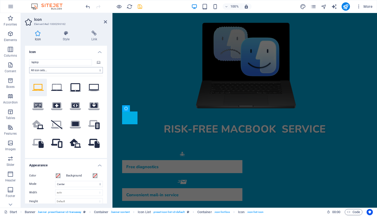
type input "a"
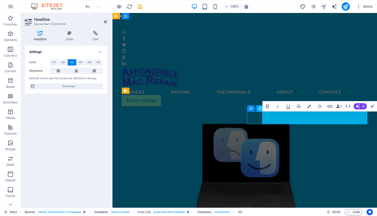
select select "xMidYMid"
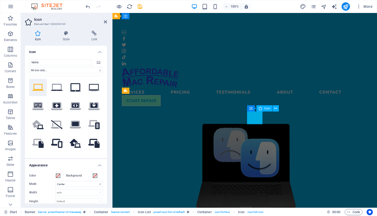
scroll to position [101, 0]
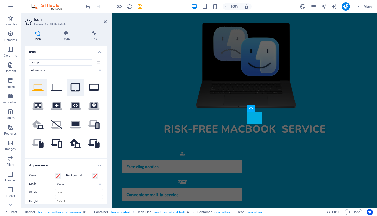
click at [67, 88] on button at bounding box center [76, 88] width 18 height 18
drag, startPoint x: 42, startPoint y: 64, endPoint x: 24, endPoint y: 57, distance: 19.6
click at [23, 58] on div "Icon Style Link Icon laptop All icon sets... IcoFont Ionicons FontAwesome Brand…" at bounding box center [66, 118] width 90 height 182
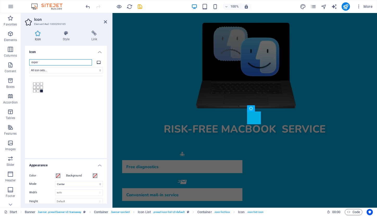
type input "exper"
drag, startPoint x: 24, startPoint y: 57, endPoint x: 38, endPoint y: 90, distance: 35.7
click at [38, 90] on icon at bounding box center [38, 88] width 10 height 10
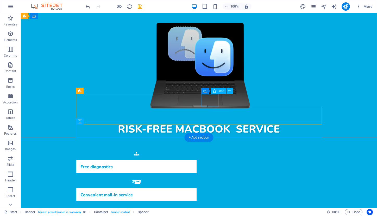
click at [197, 176] on figure at bounding box center [136, 182] width 120 height 13
select select "xMidYMid"
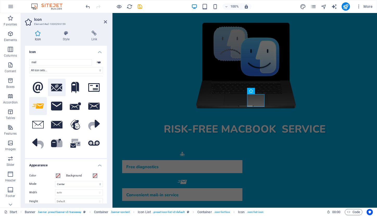
click at [56, 89] on icon at bounding box center [56, 88] width 11 height 8
click at [39, 109] on icon at bounding box center [37, 106] width 11 height 5
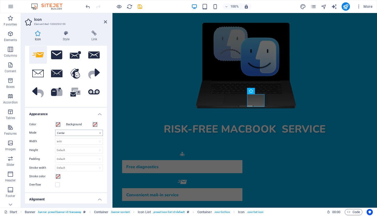
scroll to position [52, 0]
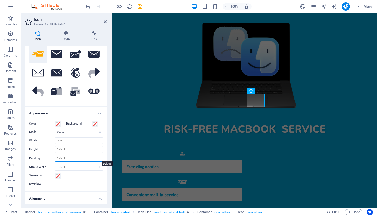
select select "rem"
type input "0"
click at [67, 159] on input "0" at bounding box center [78, 158] width 47 height 6
type input "0"
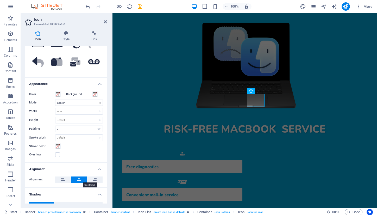
scroll to position [101, 0]
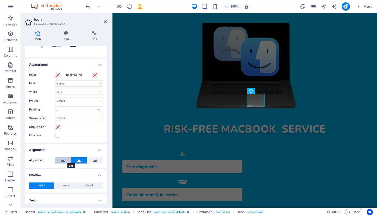
click at [65, 159] on button at bounding box center [63, 161] width 16 height 6
click at [79, 159] on icon at bounding box center [79, 161] width 4 height 6
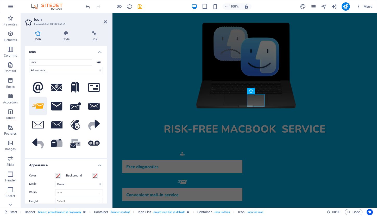
scroll to position [0, 0]
click at [66, 35] on icon at bounding box center [66, 33] width 27 height 5
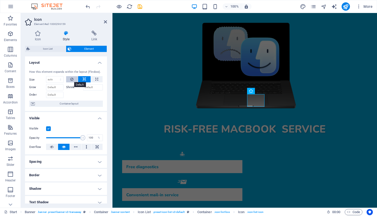
click at [74, 79] on button at bounding box center [72, 79] width 12 height 6
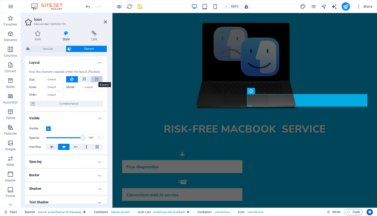
click at [97, 78] on icon at bounding box center [96, 79] width 3 height 6
type input "100"
select select "%"
click at [85, 78] on icon at bounding box center [85, 79] width 4 height 6
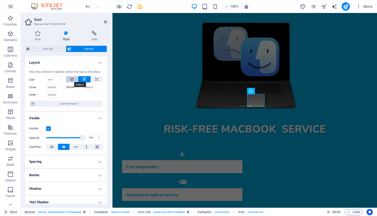
click at [73, 79] on icon at bounding box center [71, 79] width 3 height 6
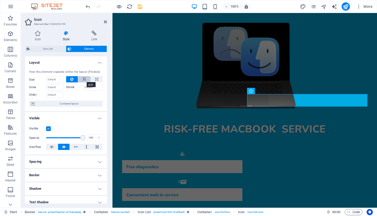
click at [83, 79] on icon at bounding box center [85, 79] width 4 height 6
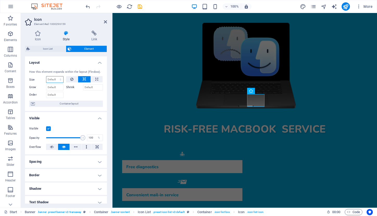
select select "1/1"
type input "100"
select select "%"
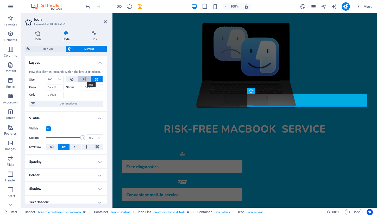
click at [84, 79] on icon at bounding box center [85, 79] width 4 height 6
select select "DISABLED_OPTION_VALUE"
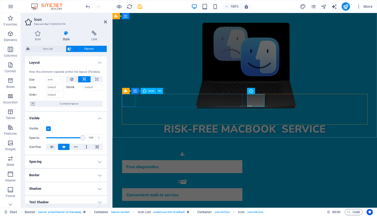
click at [131, 148] on figure at bounding box center [182, 154] width 120 height 13
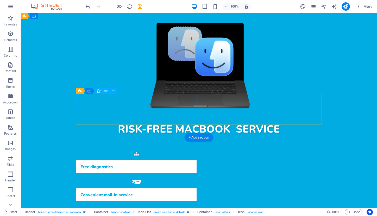
click at [83, 148] on figure at bounding box center [136, 154] width 120 height 13
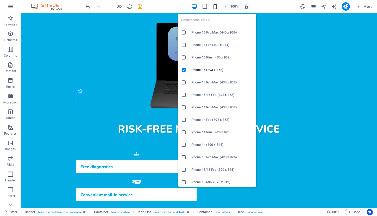
click at [216, 8] on icon "button" at bounding box center [215, 7] width 6 height 6
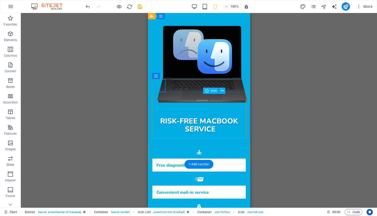
click at [207, 91] on icon at bounding box center [207, 91] width 4 height 6
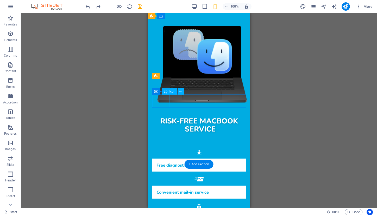
click at [162, 173] on figure at bounding box center [198, 179] width 93 height 13
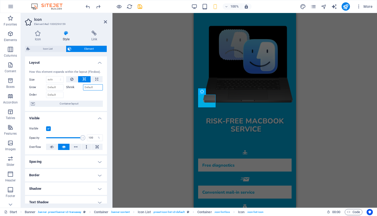
click at [92, 88] on input "Shrink" at bounding box center [93, 87] width 20 height 6
type input "1"
click at [91, 87] on input "1" at bounding box center [93, 87] width 20 height 6
click at [73, 104] on span "Container layout" at bounding box center [68, 104] width 65 height 6
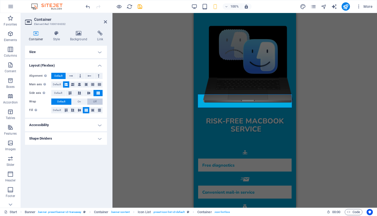
click at [94, 99] on span "Off" at bounding box center [94, 102] width 3 height 6
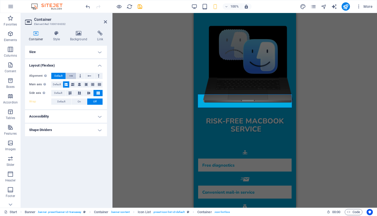
click at [72, 75] on icon at bounding box center [71, 76] width 4 height 6
click at [80, 75] on icon at bounding box center [80, 76] width 2 height 6
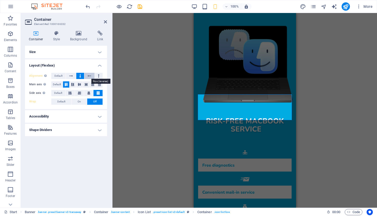
click at [88, 77] on icon at bounding box center [90, 76] width 4 height 6
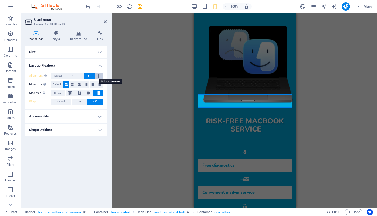
click at [101, 77] on button at bounding box center [99, 76] width 8 height 6
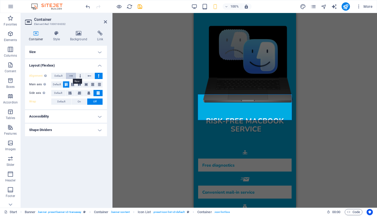
click at [73, 76] on icon at bounding box center [71, 76] width 4 height 6
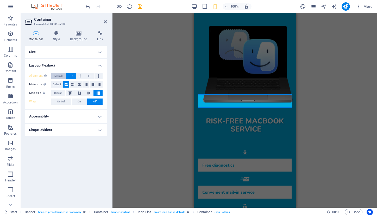
click at [60, 74] on span "Default" at bounding box center [58, 76] width 8 height 6
click at [73, 84] on icon at bounding box center [72, 85] width 3 height 6
click at [80, 84] on icon at bounding box center [79, 85] width 3 height 6
click at [86, 84] on icon at bounding box center [86, 85] width 3 height 6
click at [58, 84] on span "Default" at bounding box center [57, 85] width 8 height 6
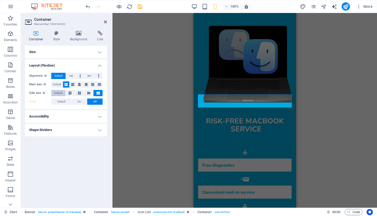
click at [59, 93] on span "Default" at bounding box center [58, 93] width 8 height 6
click at [101, 53] on h4 "Size" at bounding box center [66, 52] width 82 height 13
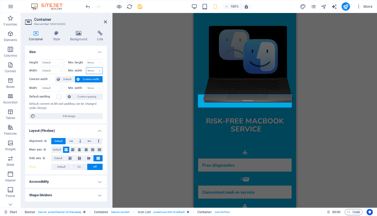
select select "rem"
type input "1"
click at [91, 70] on input "1" at bounding box center [94, 71] width 17 height 6
type input "2"
click at [92, 71] on input "2" at bounding box center [94, 71] width 17 height 6
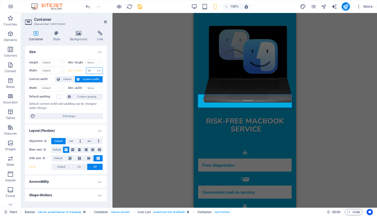
click at [91, 70] on input "10" at bounding box center [94, 71] width 17 height 6
type input "1"
type input "10"
click at [209, 173] on figure at bounding box center [244, 179] width 93 height 13
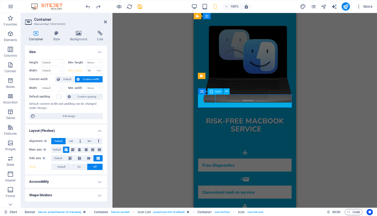
click at [209, 173] on figure at bounding box center [244, 179] width 93 height 13
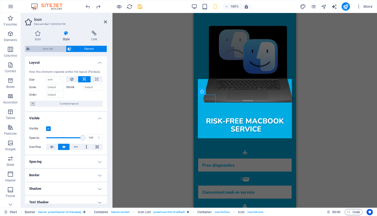
click at [50, 48] on span "Icon List" at bounding box center [48, 49] width 33 height 6
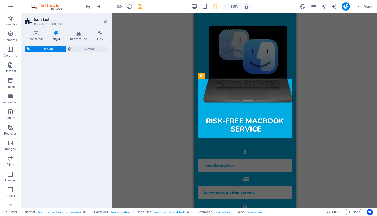
select select "rem"
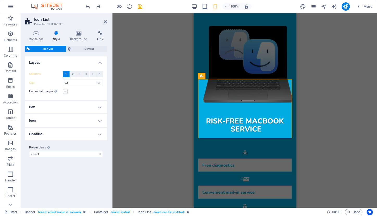
click at [65, 91] on label at bounding box center [65, 91] width 5 height 5
click at [0, 0] on input "Horizontal margin Only if the containers "Content width" is not set to "Default"" at bounding box center [0, 0] width 0 height 0
click at [65, 91] on label at bounding box center [65, 91] width 5 height 5
click at [0, 0] on input "Horizontal margin Only if the containers "Content width" is not set to "Default"" at bounding box center [0, 0] width 0 height 0
click at [99, 121] on h4 "Icon" at bounding box center [66, 121] width 82 height 13
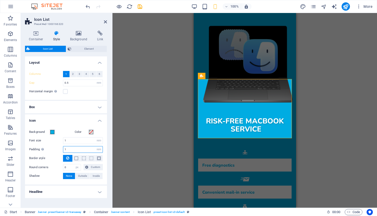
click at [78, 149] on input "1" at bounding box center [82, 150] width 39 height 6
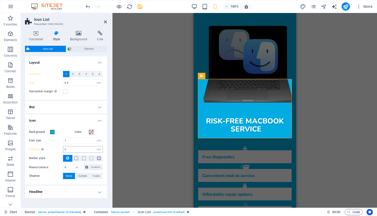
type input "1"
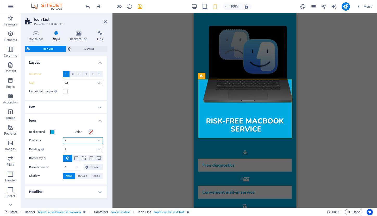
click at [71, 141] on input "1" at bounding box center [82, 141] width 39 height 6
type input "2"
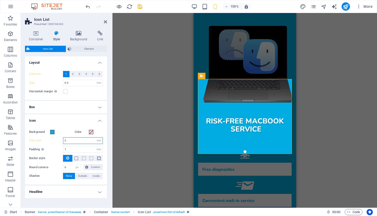
click at [74, 141] on input "2" at bounding box center [82, 141] width 39 height 6
type input "1.5"
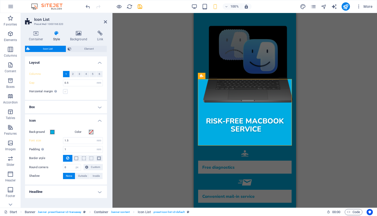
click at [66, 91] on label at bounding box center [65, 91] width 5 height 5
click at [0, 0] on input "Horizontal margin Only if the containers "Content width" is not set to "Default"" at bounding box center [0, 0] width 0 height 0
click at [66, 91] on label at bounding box center [65, 91] width 5 height 5
click at [0, 0] on input "Horizontal margin Only if the containers "Content width" is not set to "Default"" at bounding box center [0, 0] width 0 height 0
click at [92, 47] on span "Element" at bounding box center [89, 49] width 33 height 6
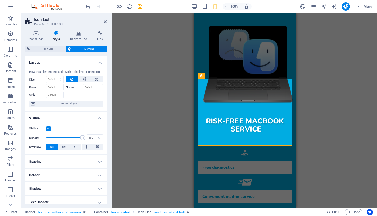
click at [83, 94] on div at bounding box center [84, 95] width 37 height 8
click at [213, 176] on figure at bounding box center [244, 183] width 93 height 15
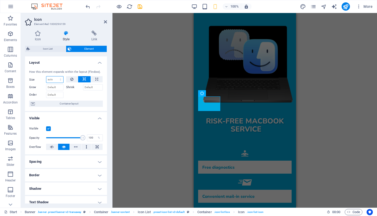
select select "1/2"
type input "50"
select select "1/4"
type input "25"
select select "%"
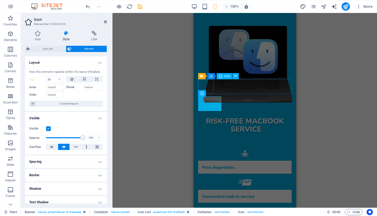
click at [206, 146] on figure at bounding box center [244, 153] width 93 height 15
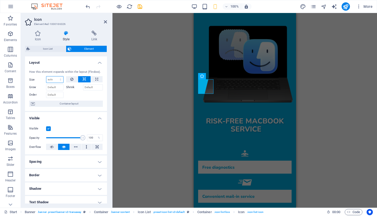
select select "1/4"
type input "25"
select select "%"
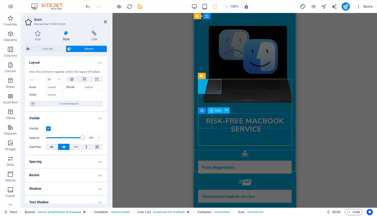
click at [206, 205] on figure at bounding box center [244, 212] width 93 height 15
select select "xMidYMid"
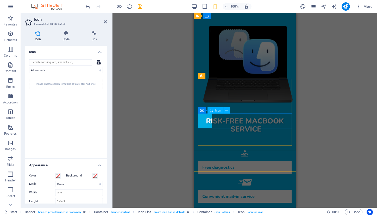
click at [204, 205] on figure at bounding box center [244, 212] width 93 height 15
click at [65, 36] on icon at bounding box center [66, 33] width 27 height 5
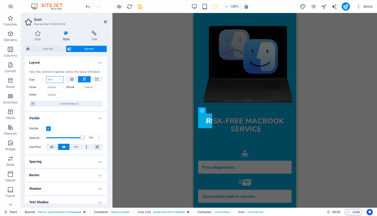
select select "1/4"
type input "25"
select select "%"
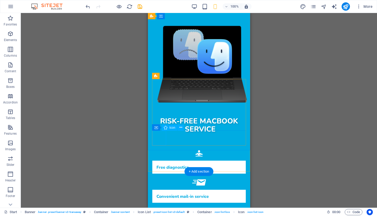
select select "xMidYMid"
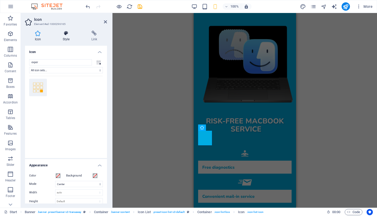
click at [68, 37] on h4 "Style" at bounding box center [67, 36] width 29 height 11
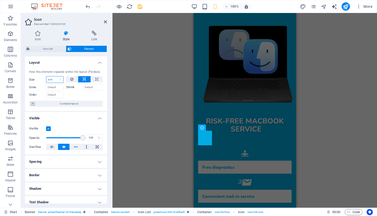
select select "1/4"
type input "25"
select select "%"
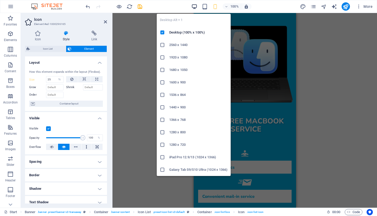
click at [195, 6] on icon "button" at bounding box center [194, 7] width 6 height 6
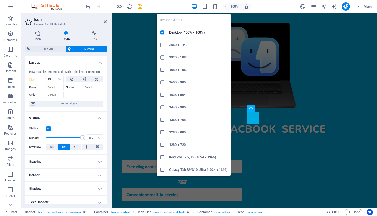
select select "DISABLED_OPTION_VALUE"
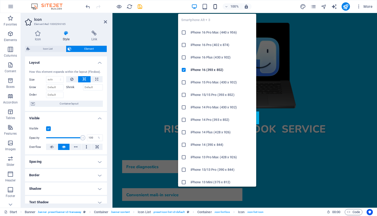
click at [216, 7] on icon "button" at bounding box center [215, 7] width 6 height 6
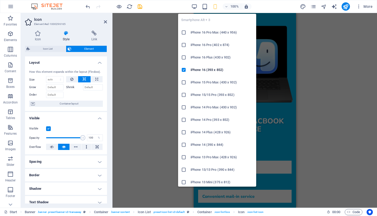
type input "25"
select select "%"
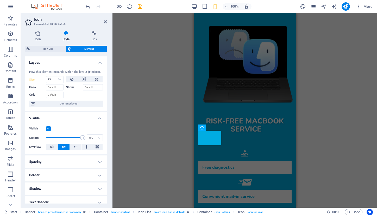
click at [341, 112] on div "H1 Banner Banner Container Menu Bar Container Banner Image Spacer Menu Info Bar…" at bounding box center [245, 110] width 265 height 195
click at [293, 42] on div "Risk-free MacBook service Free diagnostics Convenient mail-in service Affordabl…" at bounding box center [244, 138] width 102 height 256
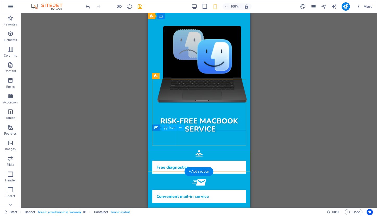
select select "%"
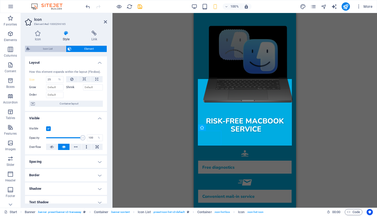
click at [50, 48] on span "Icon List" at bounding box center [48, 49] width 33 height 6
select select "rem"
select select "px"
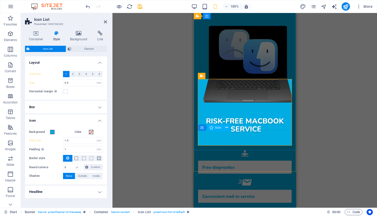
select select "%"
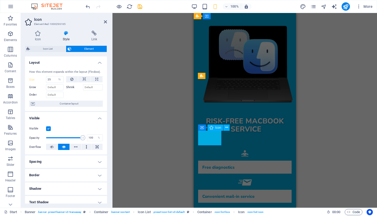
click at [218, 127] on span "Icon" at bounding box center [218, 127] width 6 height 3
click at [38, 36] on h4 "Icon" at bounding box center [39, 36] width 28 height 11
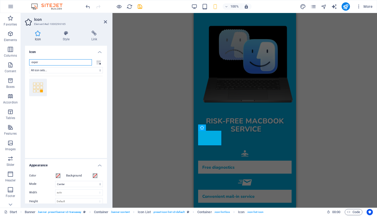
drag, startPoint x: 41, startPoint y: 62, endPoint x: 27, endPoint y: 62, distance: 14.1
click at [27, 62] on div "exper All icon sets... IcoFont Ionicons FontAwesome Brands FontAwesome Duotone …" at bounding box center [66, 106] width 82 height 103
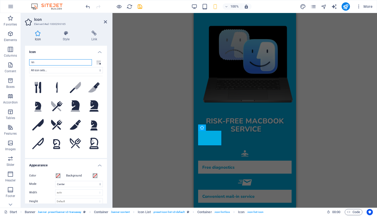
type input "k"
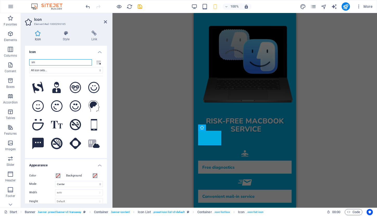
type input "s"
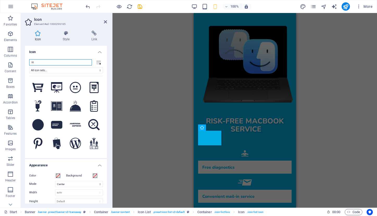
type input "r"
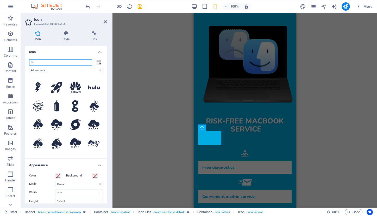
type input "h"
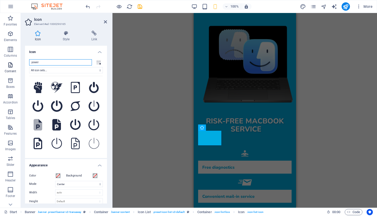
drag, startPoint x: 40, startPoint y: 63, endPoint x: 18, endPoint y: 61, distance: 22.2
click at [18, 61] on section "Favorites Elements Columns Content Boxes Accordion Tables Features Images Slide…" at bounding box center [188, 110] width 377 height 195
type input "h"
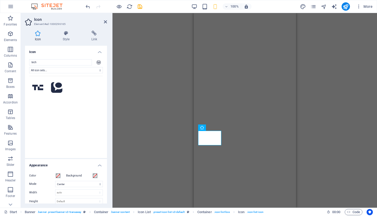
select select "xMidYMid"
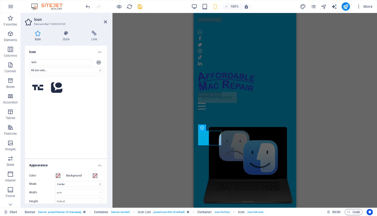
scroll to position [101, 0]
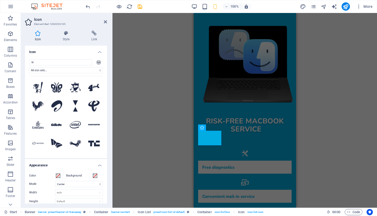
type input "t"
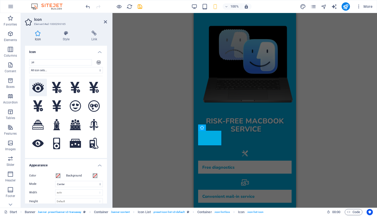
type input "ye"
click at [40, 85] on icon at bounding box center [37, 88] width 11 height 10
click at [141, 107] on div "H1 Banner Banner Container Menu Bar Banner Image Spacer Menu Info Bar Container…" at bounding box center [245, 110] width 265 height 195
click at [302, 77] on div "H1 Banner Banner Container Menu Bar Banner Image Spacer Menu Info Bar Container…" at bounding box center [245, 110] width 265 height 195
click at [105, 22] on icon at bounding box center [105, 22] width 3 height 4
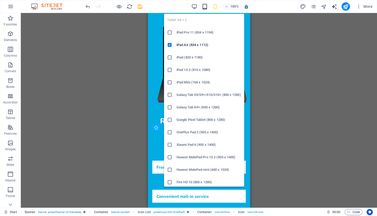
click at [205, 6] on icon "button" at bounding box center [205, 7] width 6 height 6
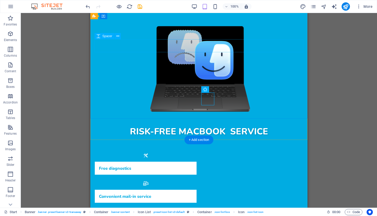
click at [285, 114] on div at bounding box center [199, 120] width 209 height 13
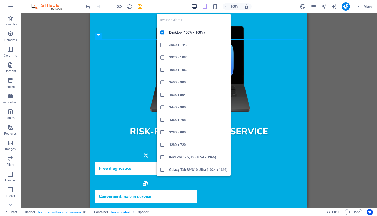
click at [195, 8] on icon "button" at bounding box center [194, 7] width 6 height 6
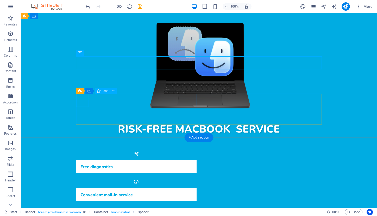
click at [82, 148] on figure at bounding box center [136, 154] width 120 height 13
select select "xMidYMid"
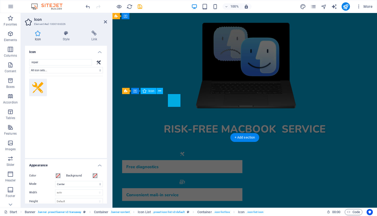
select select "DISABLED_OPTION_VALUE"
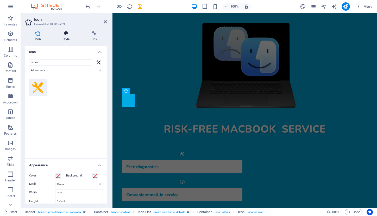
click at [66, 36] on h4 "Style" at bounding box center [67, 36] width 29 height 11
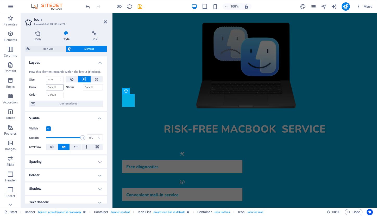
scroll to position [0, 0]
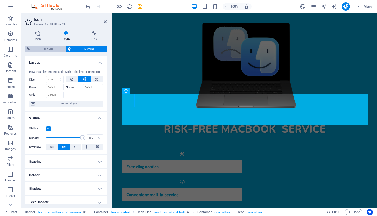
click at [48, 49] on span "Icon List" at bounding box center [48, 49] width 33 height 6
select select "rem"
select select "px"
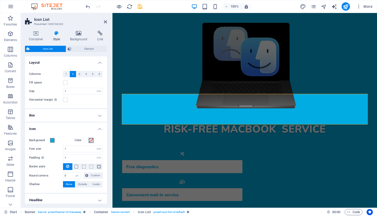
click at [90, 139] on span at bounding box center [91, 141] width 4 height 4
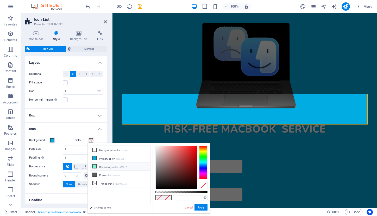
click at [96, 167] on icon at bounding box center [95, 167] width 4 height 4
type input "#75fbd5"
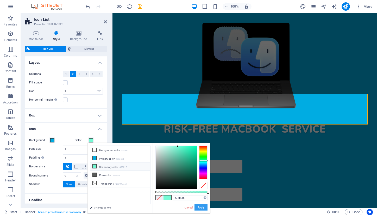
click at [197, 206] on button "Apply" at bounding box center [201, 208] width 13 height 6
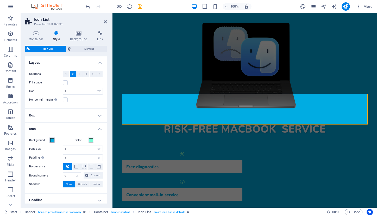
click at [52, 140] on span at bounding box center [52, 141] width 4 height 4
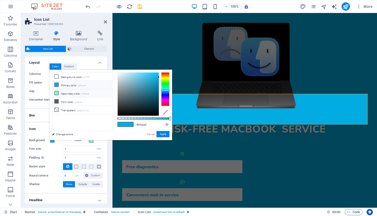
click at [66, 94] on li "Secondary color #75fbd5" at bounding box center [82, 93] width 60 height 8
type input "#75fbd5"
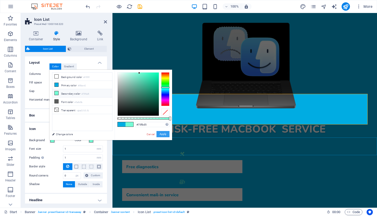
click at [163, 133] on button "Apply" at bounding box center [163, 134] width 13 height 6
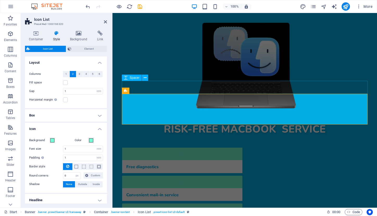
click at [153, 135] on div at bounding box center [245, 141] width 246 height 13
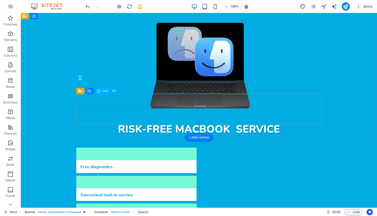
click at [84, 148] on figure at bounding box center [136, 154] width 120 height 13
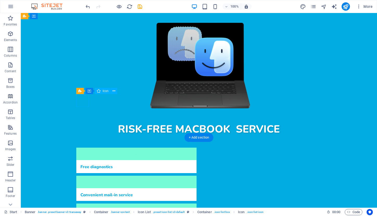
click at [84, 148] on figure at bounding box center [136, 154] width 120 height 13
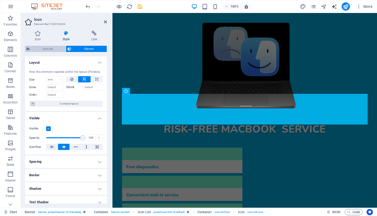
click at [49, 47] on span "Icon List" at bounding box center [48, 49] width 33 height 6
select select "rem"
select select "px"
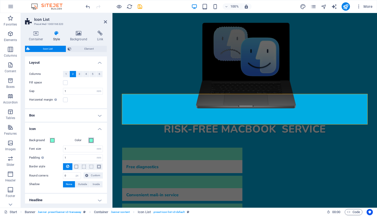
click at [89, 140] on span at bounding box center [91, 141] width 4 height 4
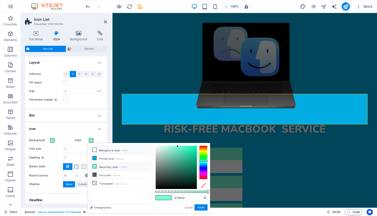
click at [100, 151] on li "Background color #ffffff" at bounding box center [120, 150] width 60 height 8
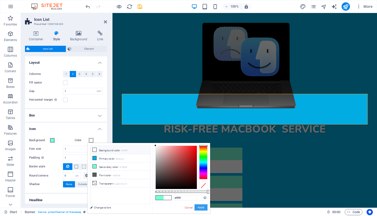
click at [199, 208] on button "Apply" at bounding box center [201, 208] width 13 height 6
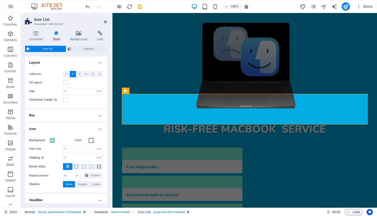
click at [91, 140] on span at bounding box center [91, 141] width 4 height 4
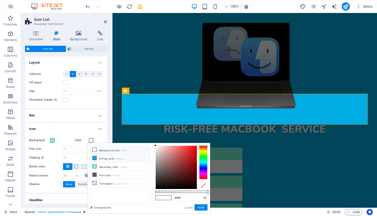
click at [97, 159] on li "Primary color #00ace2" at bounding box center [120, 158] width 60 height 8
type input "#00ace2"
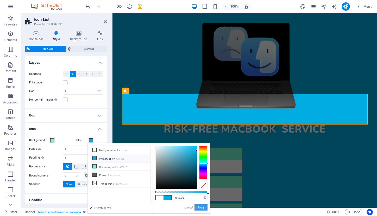
click at [204, 208] on button "Apply" at bounding box center [201, 208] width 13 height 6
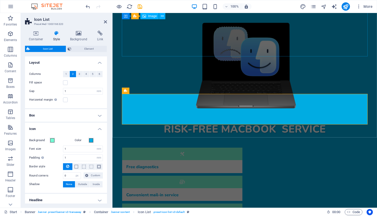
click at [366, 41] on figure at bounding box center [245, 65] width 246 height 90
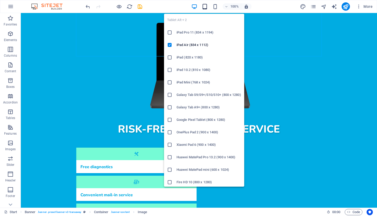
click at [206, 6] on icon "button" at bounding box center [205, 7] width 6 height 6
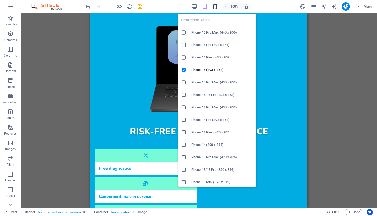
click at [216, 6] on icon "button" at bounding box center [215, 7] width 6 height 6
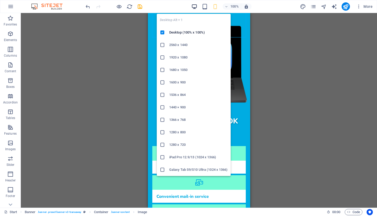
click at [196, 5] on icon "button" at bounding box center [194, 7] width 6 height 6
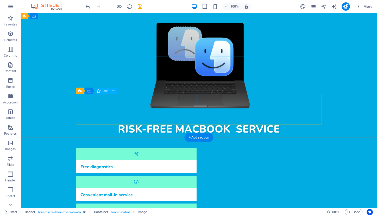
click at [82, 148] on figure at bounding box center [136, 154] width 120 height 13
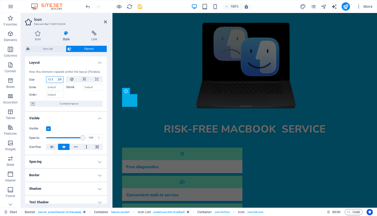
select select "%"
click at [128, 119] on div "Spacer" at bounding box center [132, 121] width 20 height 6
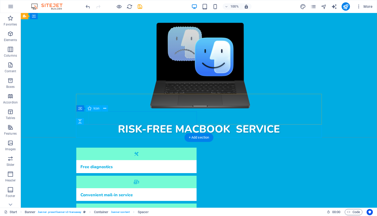
click at [83, 204] on figure at bounding box center [136, 210] width 120 height 13
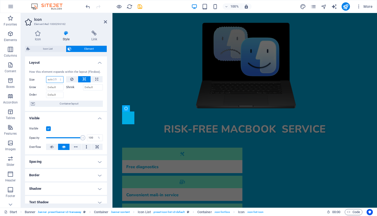
select select "%"
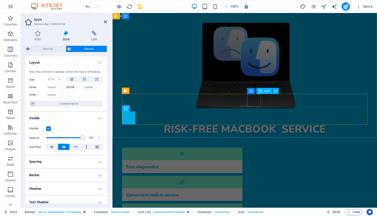
click at [242, 176] on figure at bounding box center [182, 182] width 120 height 13
select select "xMidYMid"
select select "rem"
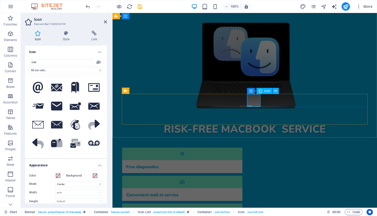
click at [242, 176] on figure at bounding box center [182, 182] width 120 height 13
click at [63, 33] on icon at bounding box center [66, 33] width 27 height 5
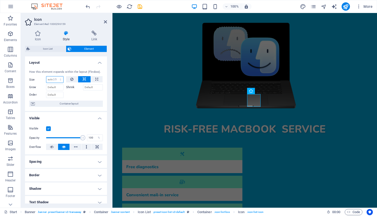
select select "%"
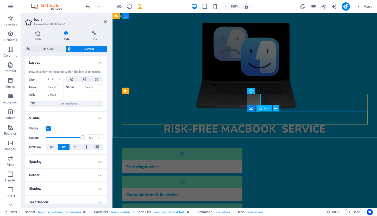
select select "xMidYMid"
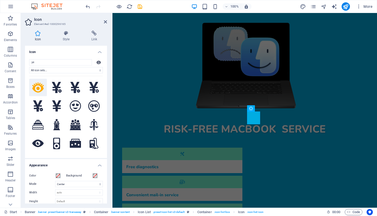
click at [39, 34] on icon at bounding box center [38, 33] width 26 height 5
click at [64, 35] on icon at bounding box center [66, 33] width 27 height 5
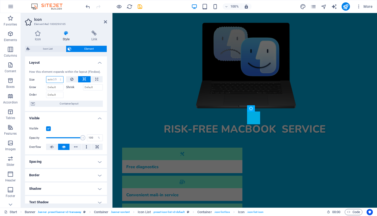
select select "%"
click at [176, 110] on div at bounding box center [245, 116] width 246 height 13
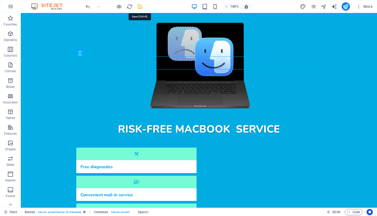
click at [140, 6] on icon "save" at bounding box center [140, 7] width 6 height 6
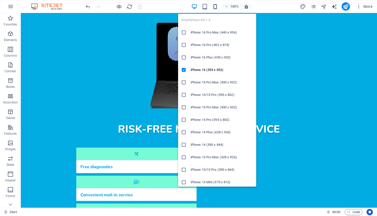
click at [216, 6] on icon "button" at bounding box center [215, 7] width 6 height 6
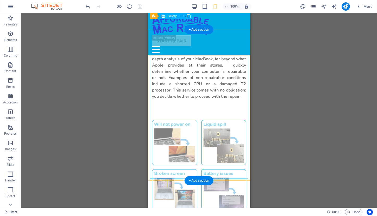
scroll to position [404, 0]
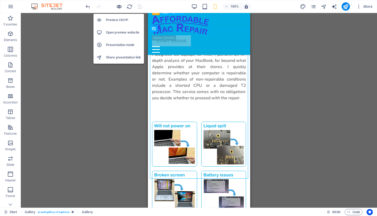
click at [120, 6] on icon "button" at bounding box center [119, 7] width 6 height 6
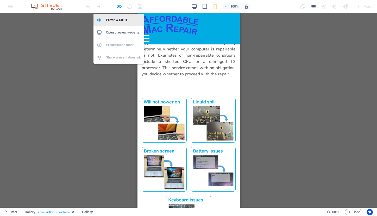
click at [122, 17] on h6 "Preview Ctrl+P" at bounding box center [123, 20] width 35 height 6
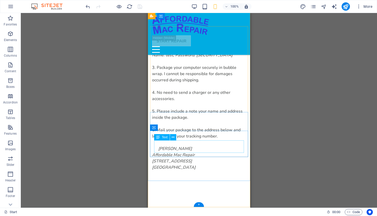
scroll to position [1837, 0]
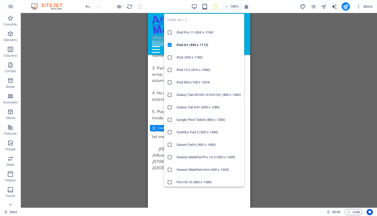
click at [204, 8] on icon "button" at bounding box center [205, 7] width 6 height 6
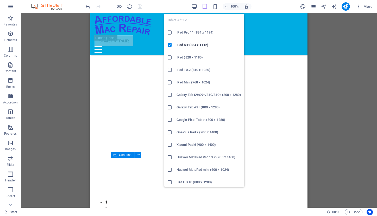
scroll to position [1516, 0]
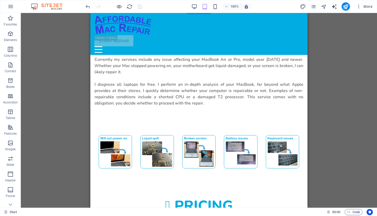
scroll to position [366, 0]
